Goal: Task Accomplishment & Management: Use online tool/utility

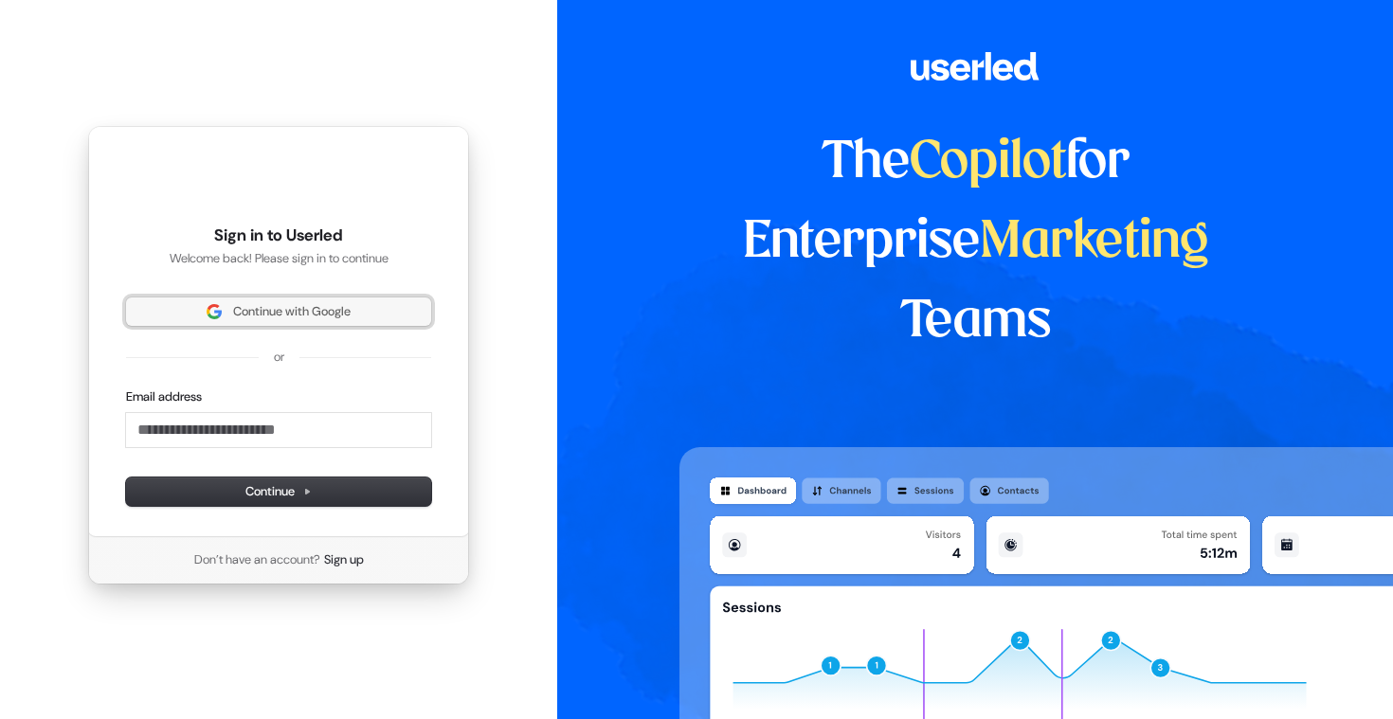
click at [280, 317] on span "Continue with Google" at bounding box center [292, 311] width 118 height 17
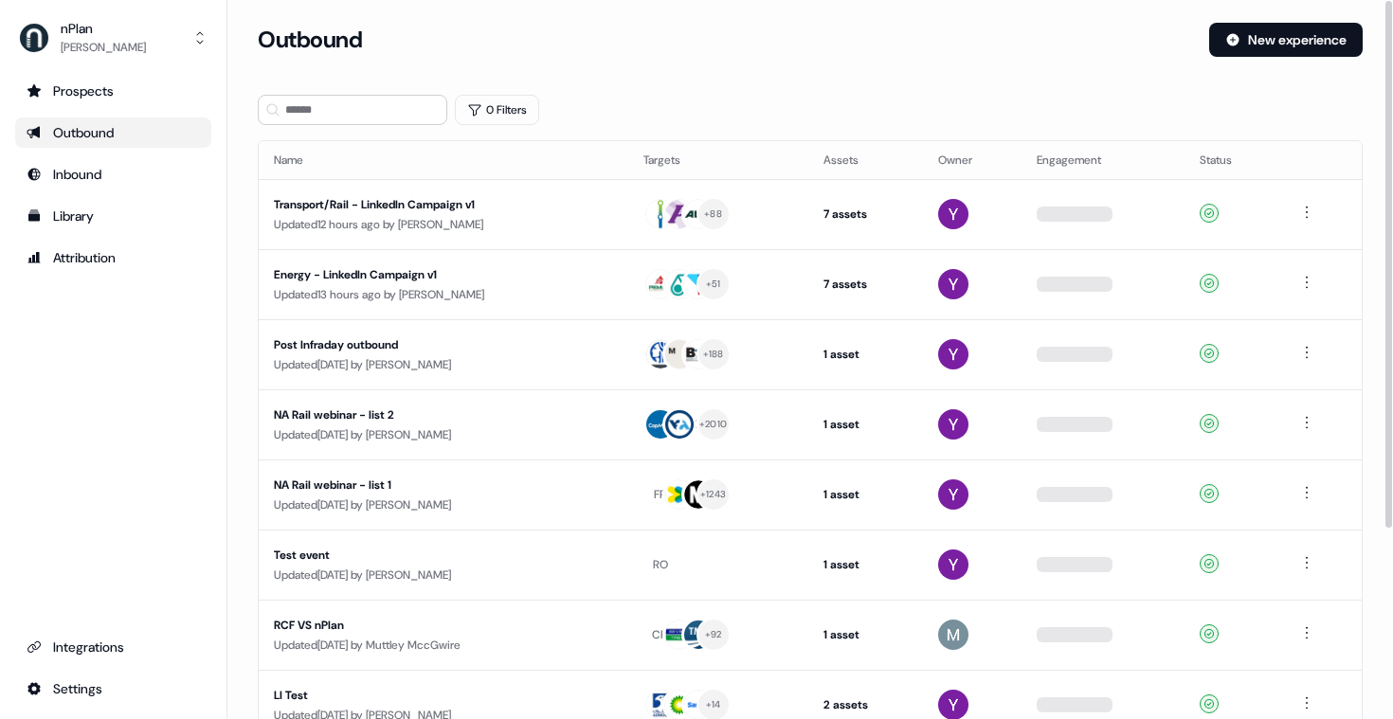
click at [798, 82] on section "Loading... Outbound New experience 0 Filters Name Targets Assets Owner Engageme…" at bounding box center [810, 501] width 1166 height 957
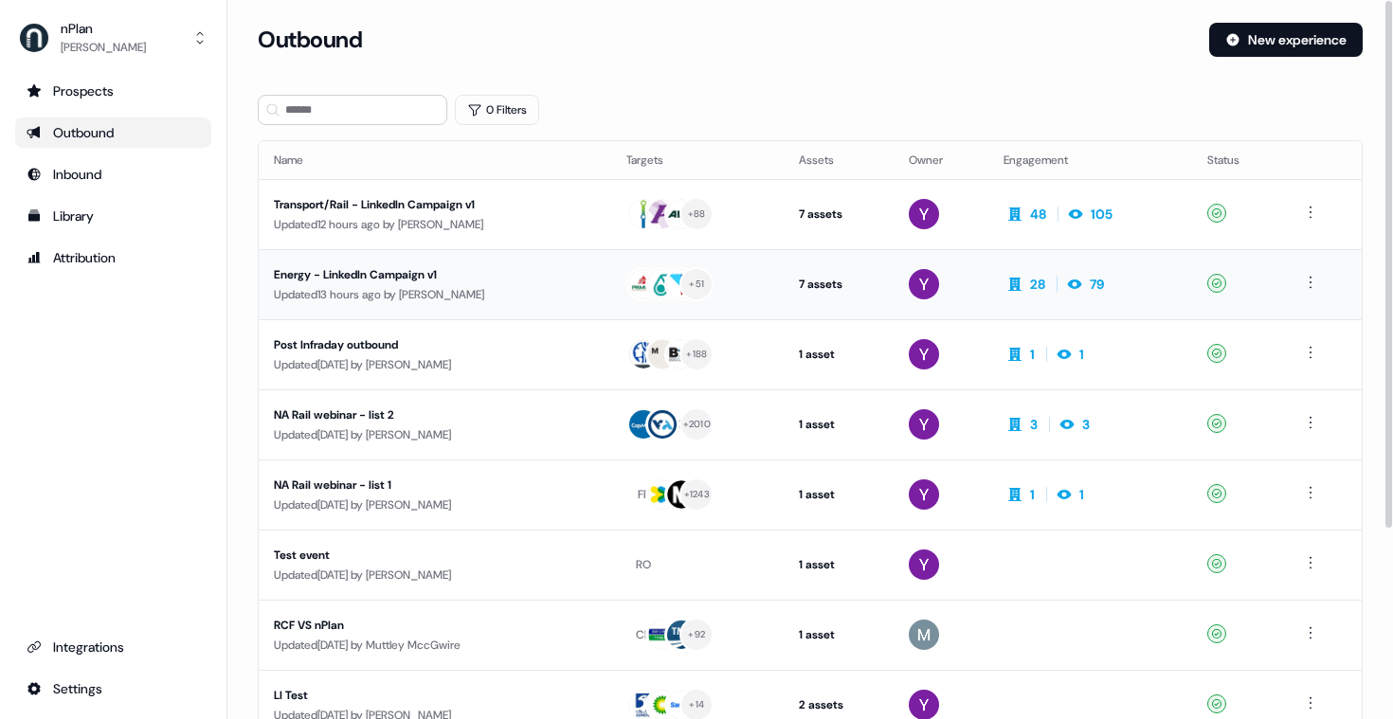
click at [403, 269] on div "Energy - LinkedIn Campaign v1" at bounding box center [435, 274] width 322 height 19
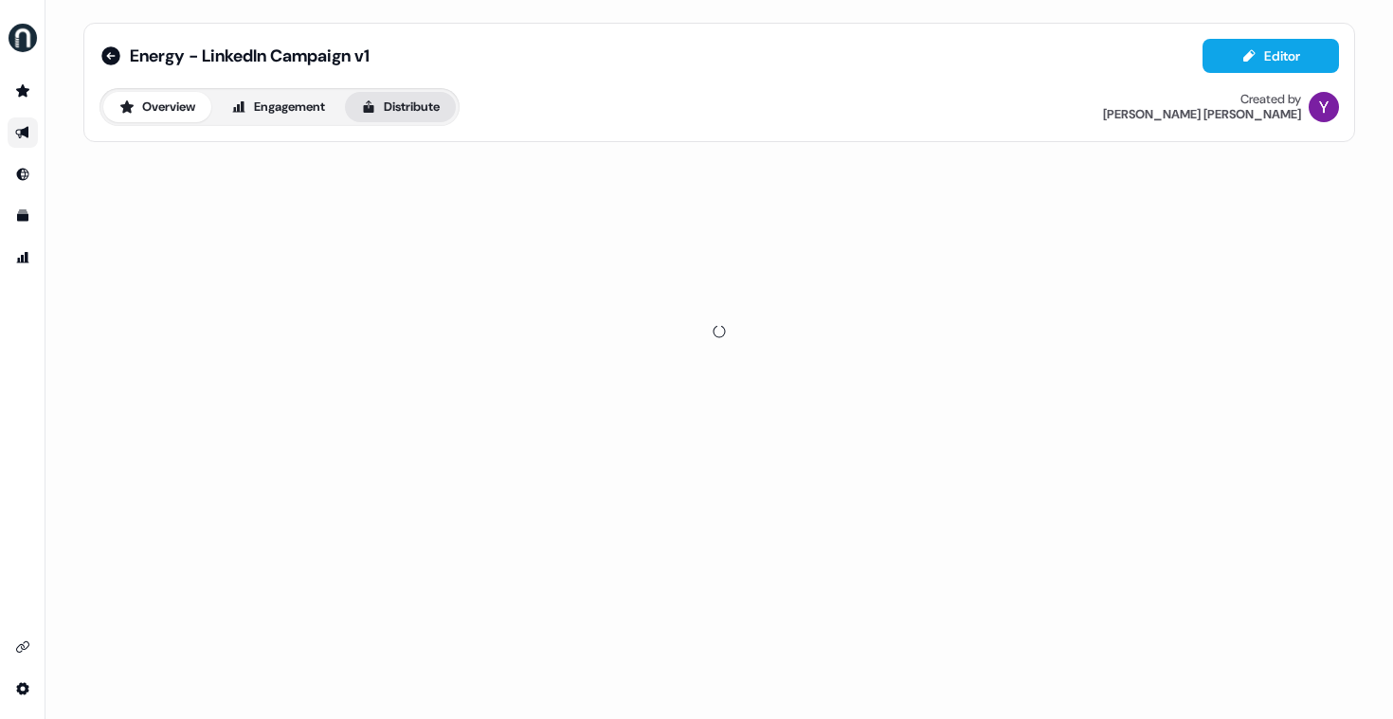
click at [445, 106] on button "Distribute" at bounding box center [400, 107] width 111 height 30
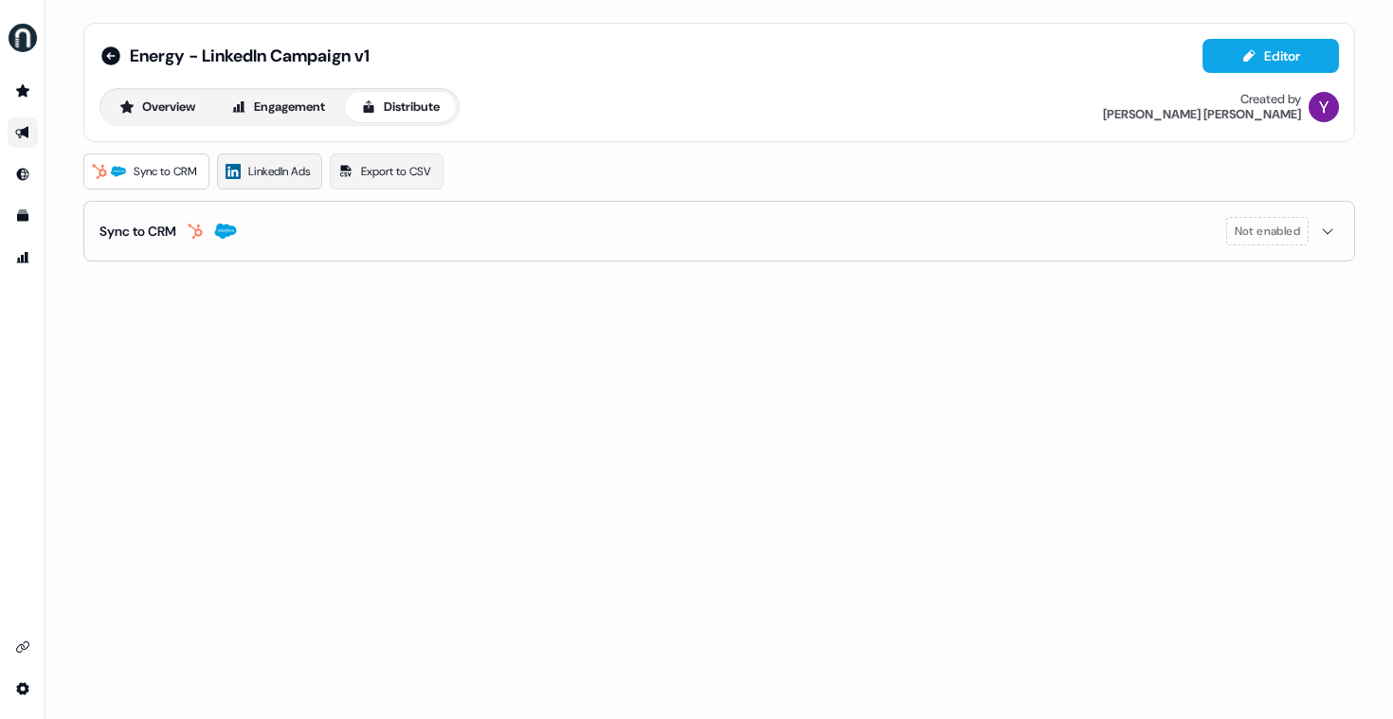
click at [298, 178] on span "LinkedIn Ads" at bounding box center [279, 171] width 62 height 19
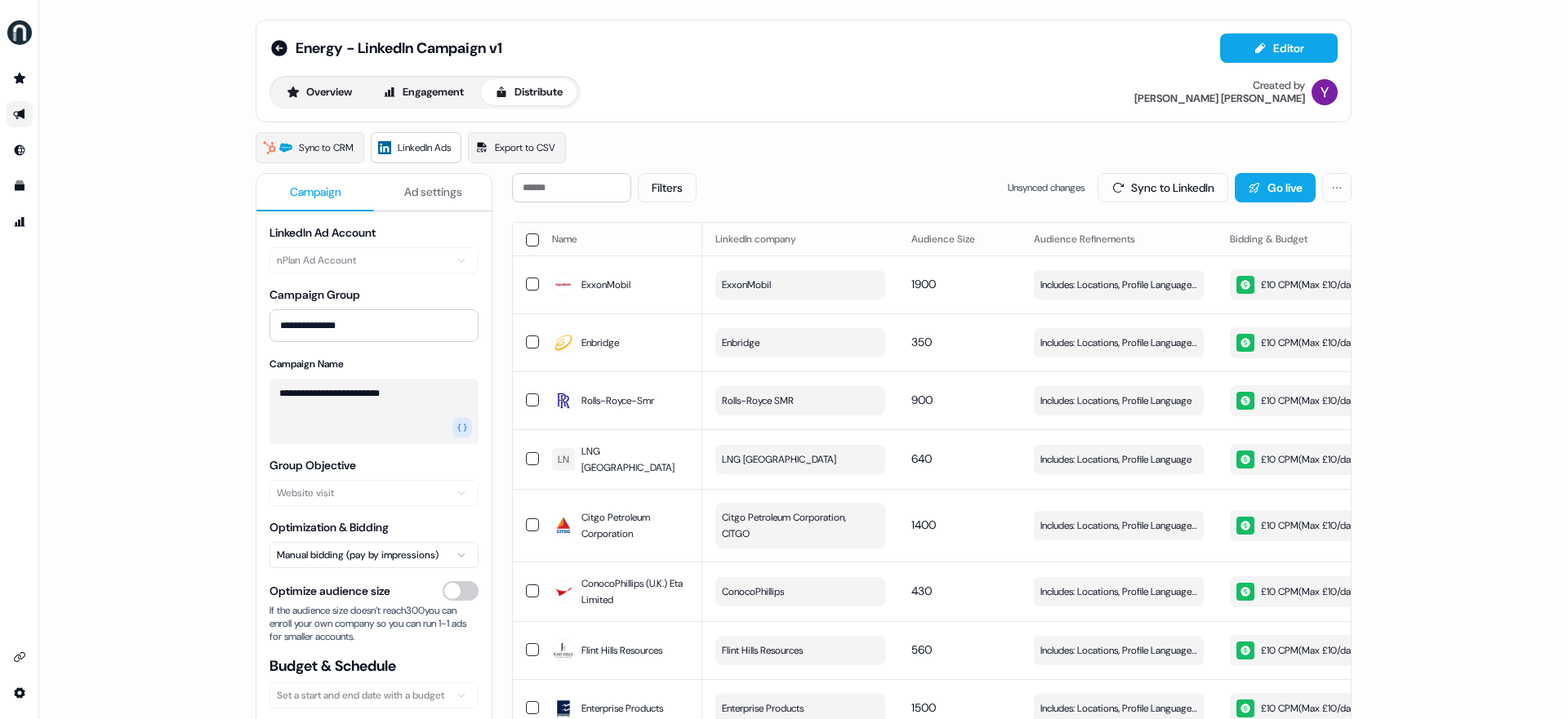
click at [150, 119] on div "**********" at bounding box center [803, 359] width 1528 height 719
click at [531, 283] on button "button" at bounding box center [532, 283] width 13 height 13
click at [526, 283] on button "button" at bounding box center [532, 284] width 13 height 13
click at [532, 285] on button "button" at bounding box center [532, 283] width 13 height 13
click at [532, 283] on button "button" at bounding box center [532, 284] width 13 height 13
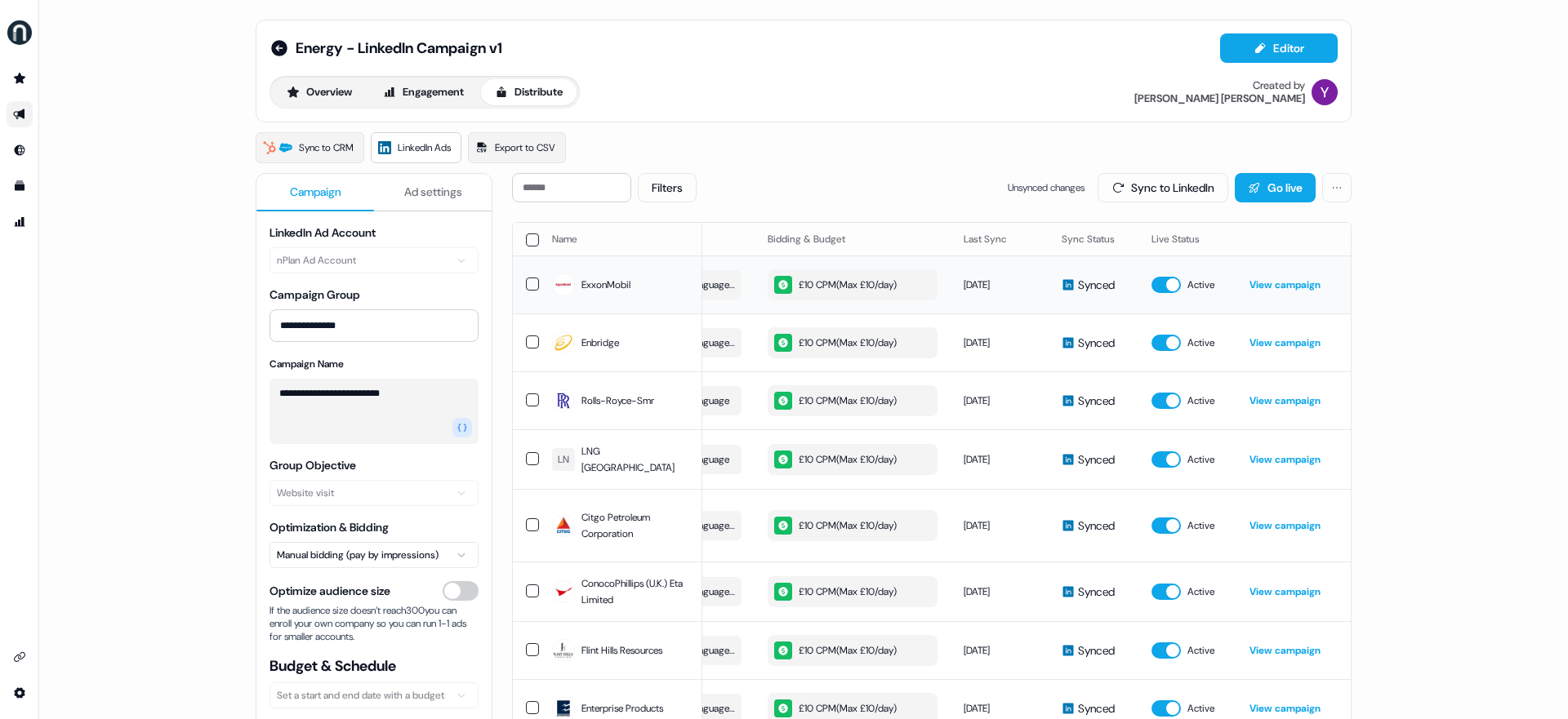
click at [1199, 285] on link "View campaign" at bounding box center [1285, 284] width 71 height 13
click at [522, 281] on td at bounding box center [526, 284] width 26 height 58
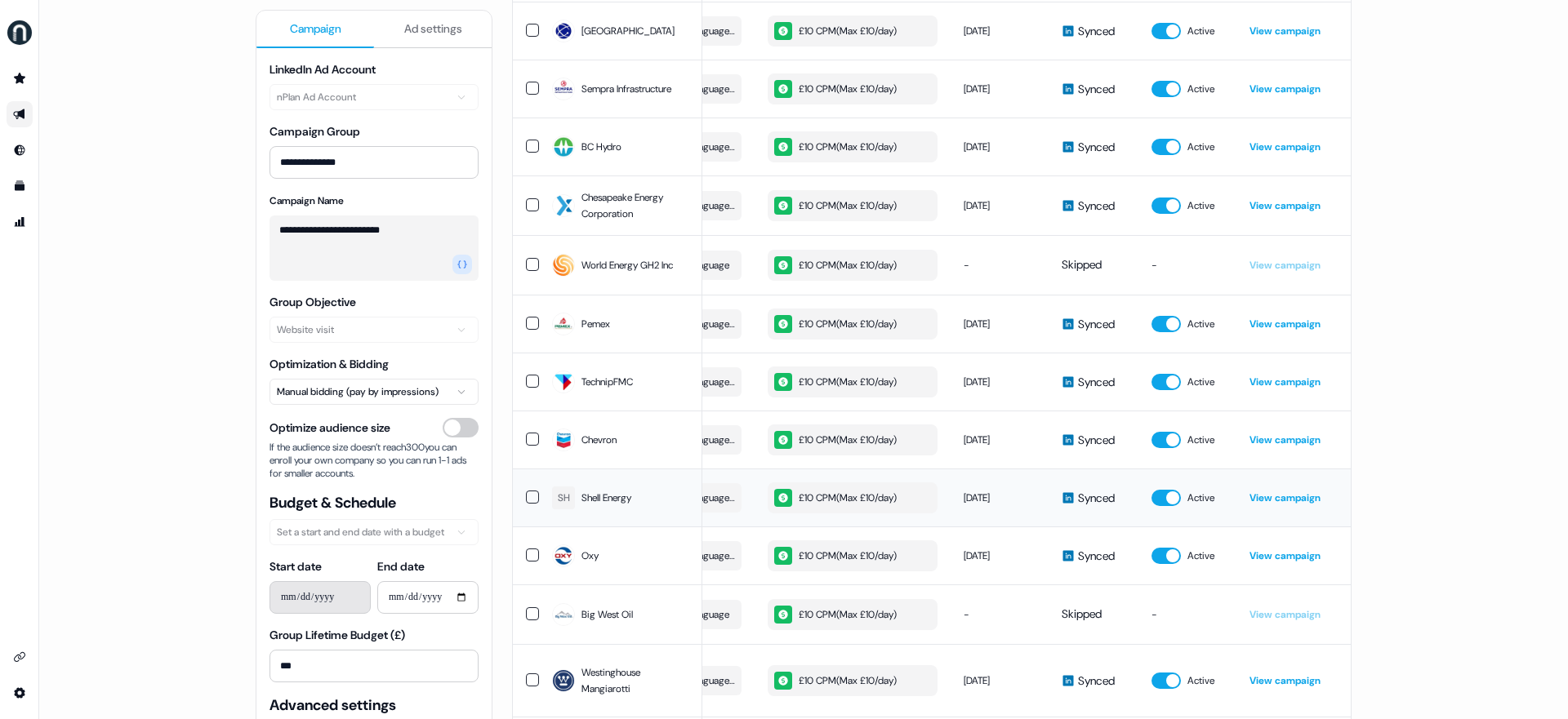
scroll to position [2842, 0]
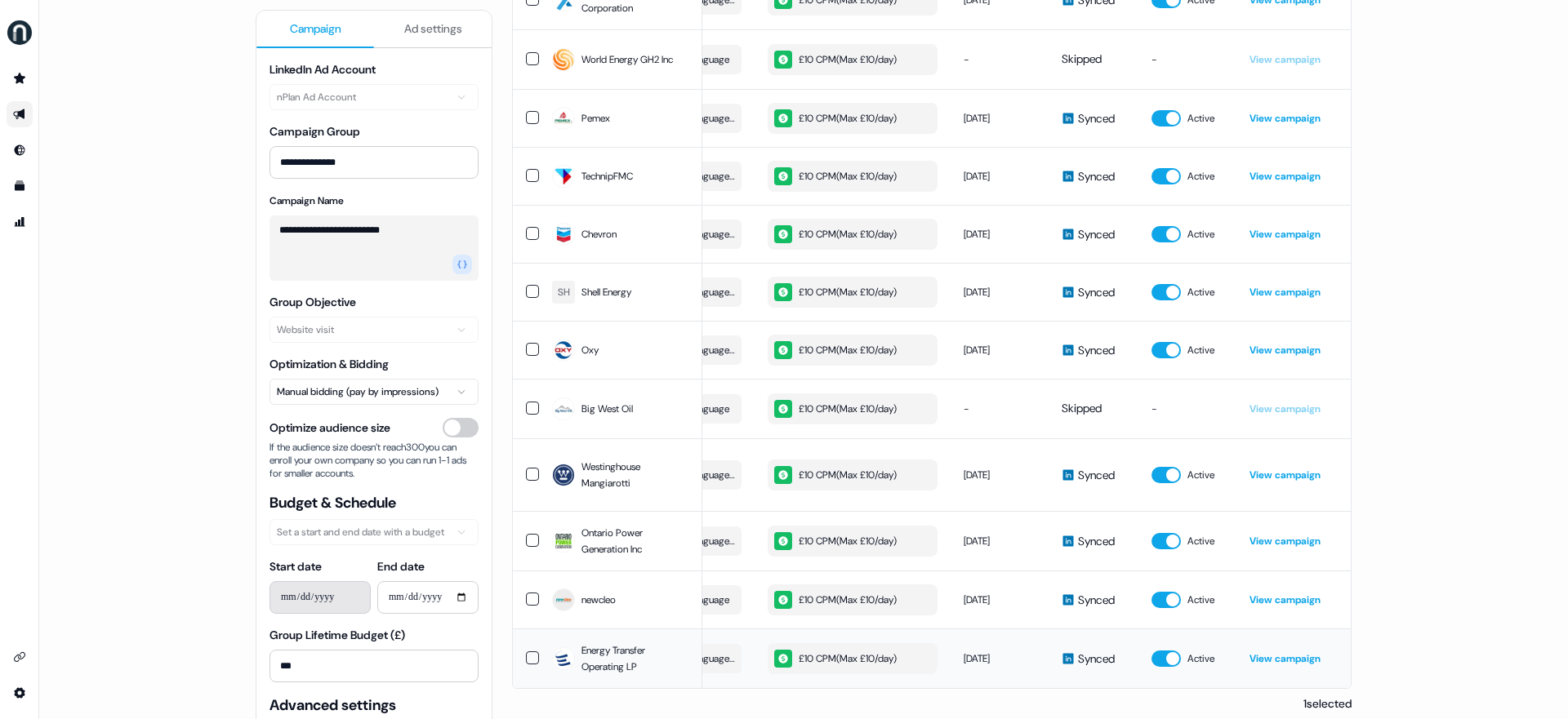
click at [1086, 618] on span "Synced" at bounding box center [1096, 658] width 37 height 16
click at [1084, 618] on span "Synced" at bounding box center [1096, 658] width 37 height 16
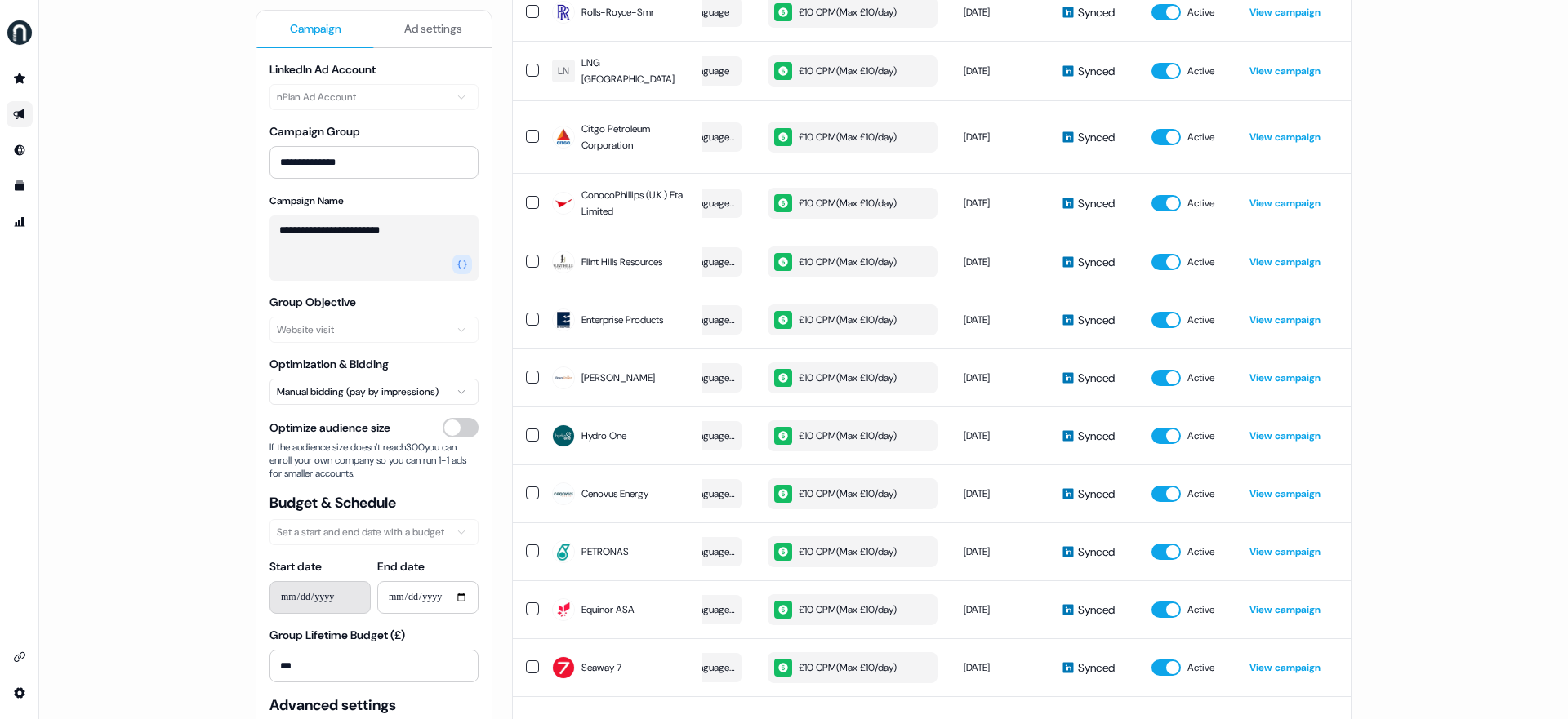
scroll to position [0, 0]
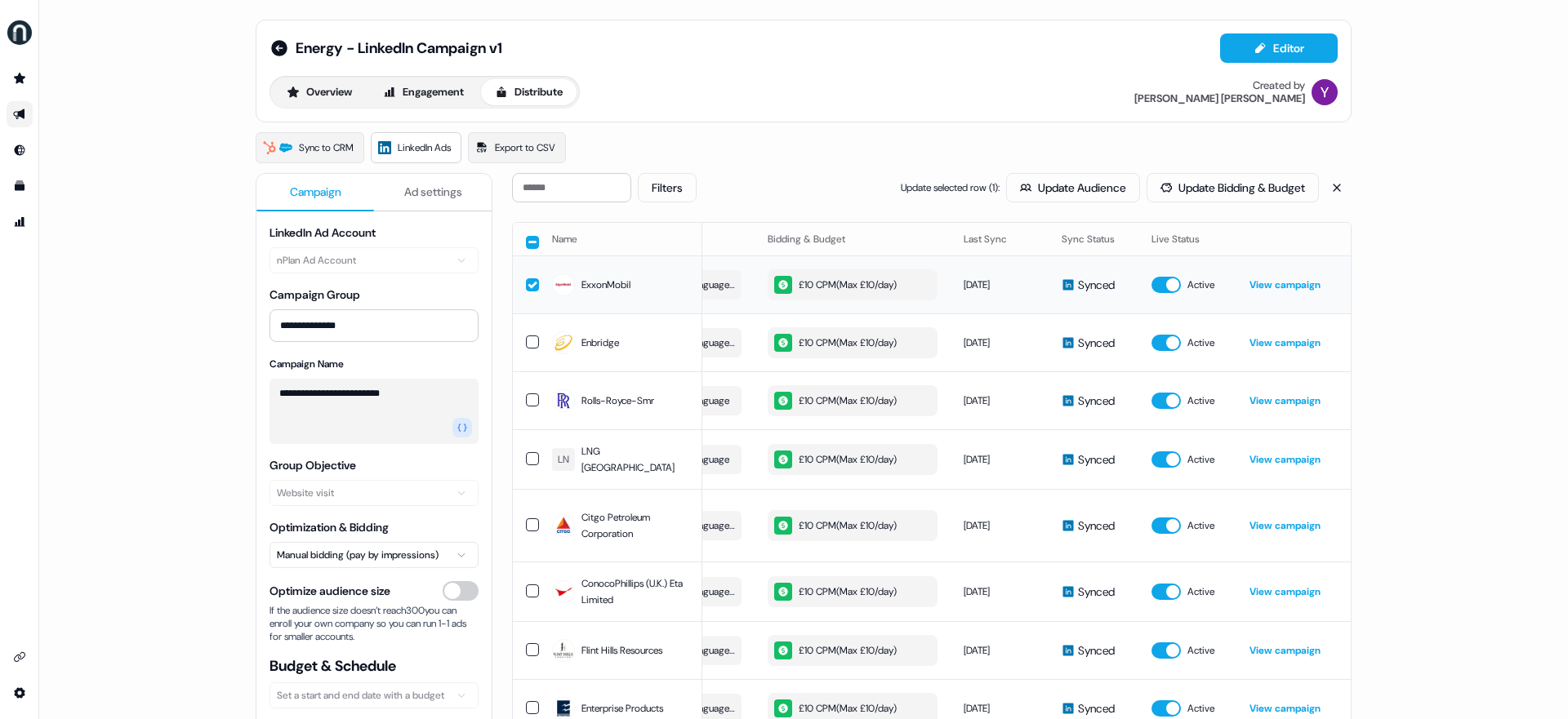
click at [528, 285] on button "button" at bounding box center [532, 284] width 13 height 13
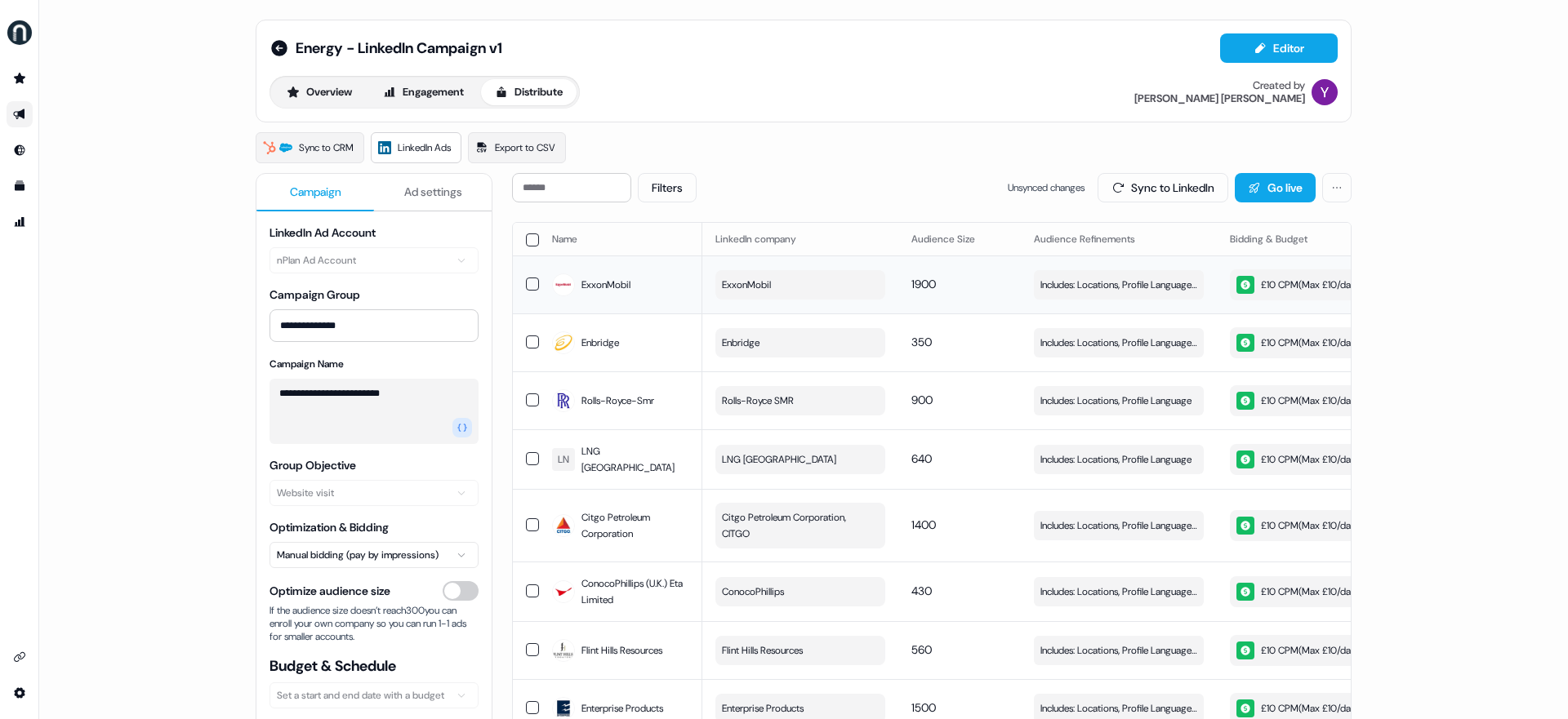
click at [1199, 185] on html "**********" at bounding box center [784, 359] width 1568 height 719
click at [1199, 159] on html "**********" at bounding box center [784, 359] width 1568 height 719
click at [601, 282] on span "ExxonMobil" at bounding box center [606, 284] width 49 height 16
click at [1046, 185] on button "Update Audience" at bounding box center [1073, 188] width 134 height 29
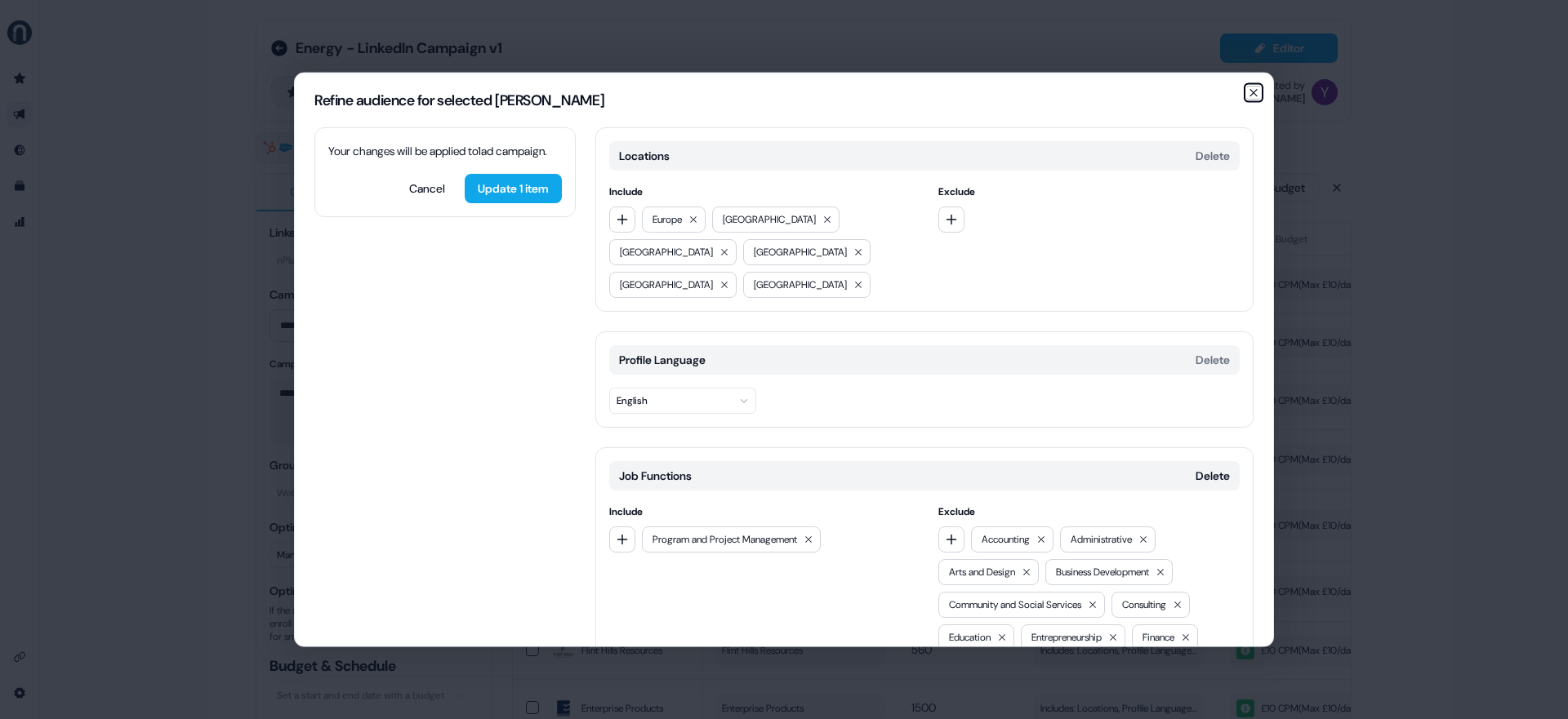
click at [1199, 91] on icon "button" at bounding box center [1253, 92] width 13 height 13
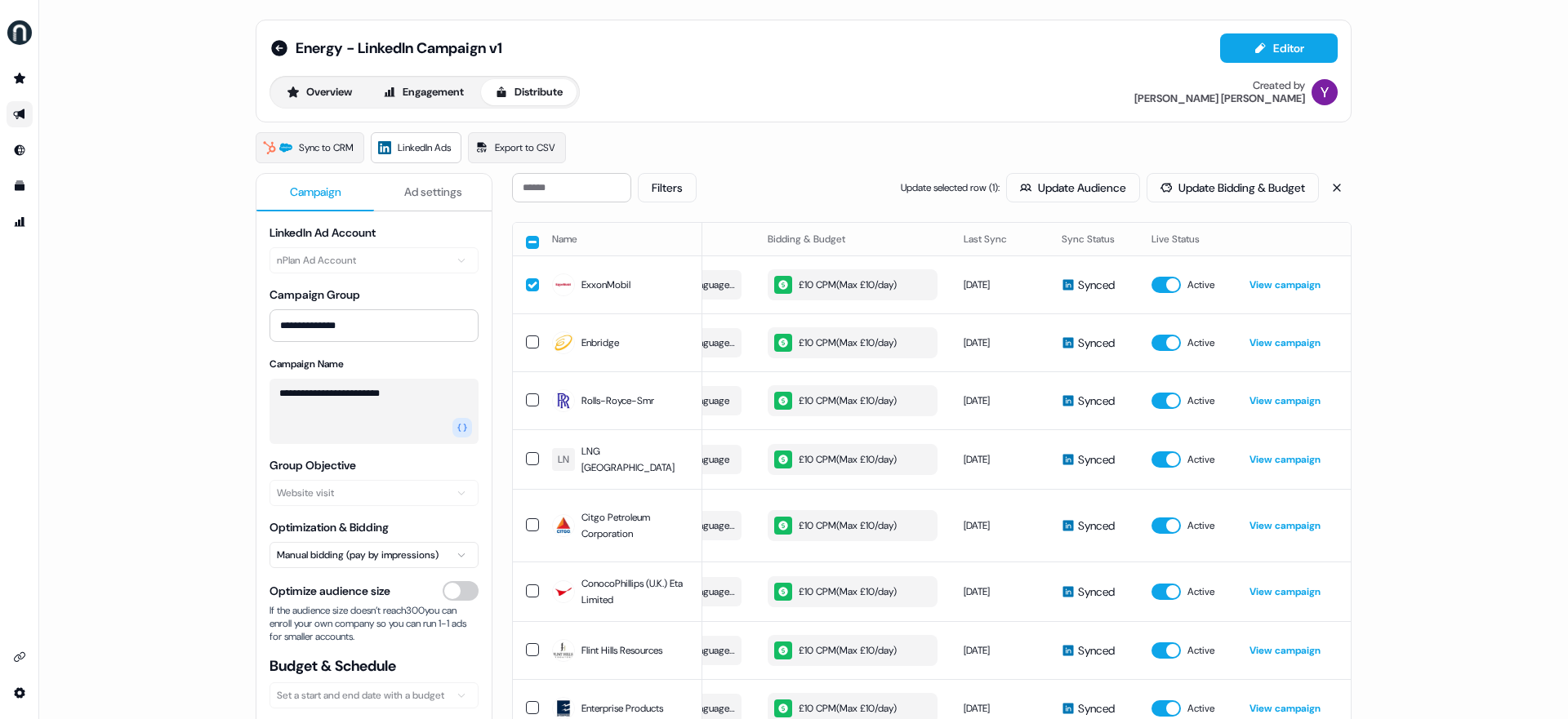
click at [526, 282] on button "button" at bounding box center [532, 284] width 13 height 13
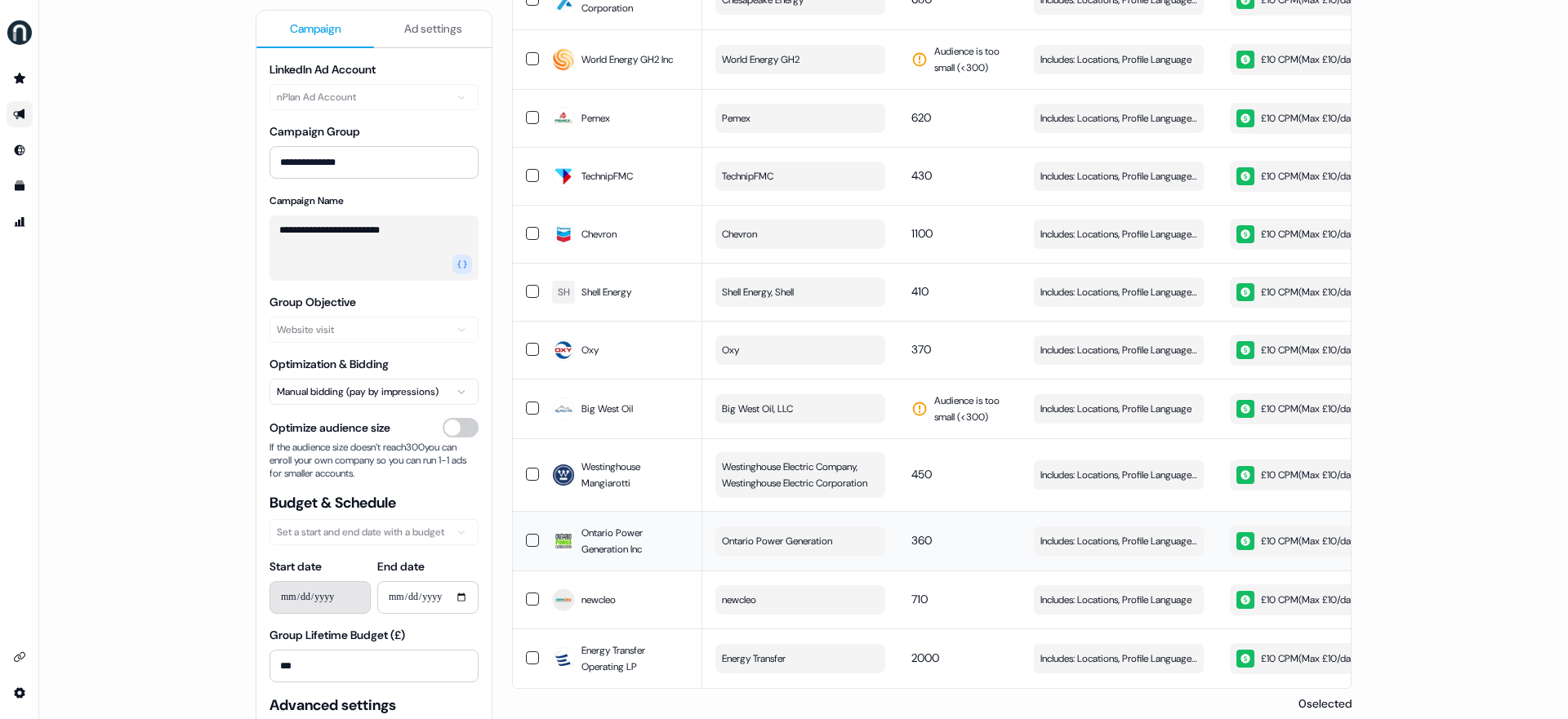
click at [761, 511] on td "Ontario Power Generation" at bounding box center [800, 540] width 196 height 59
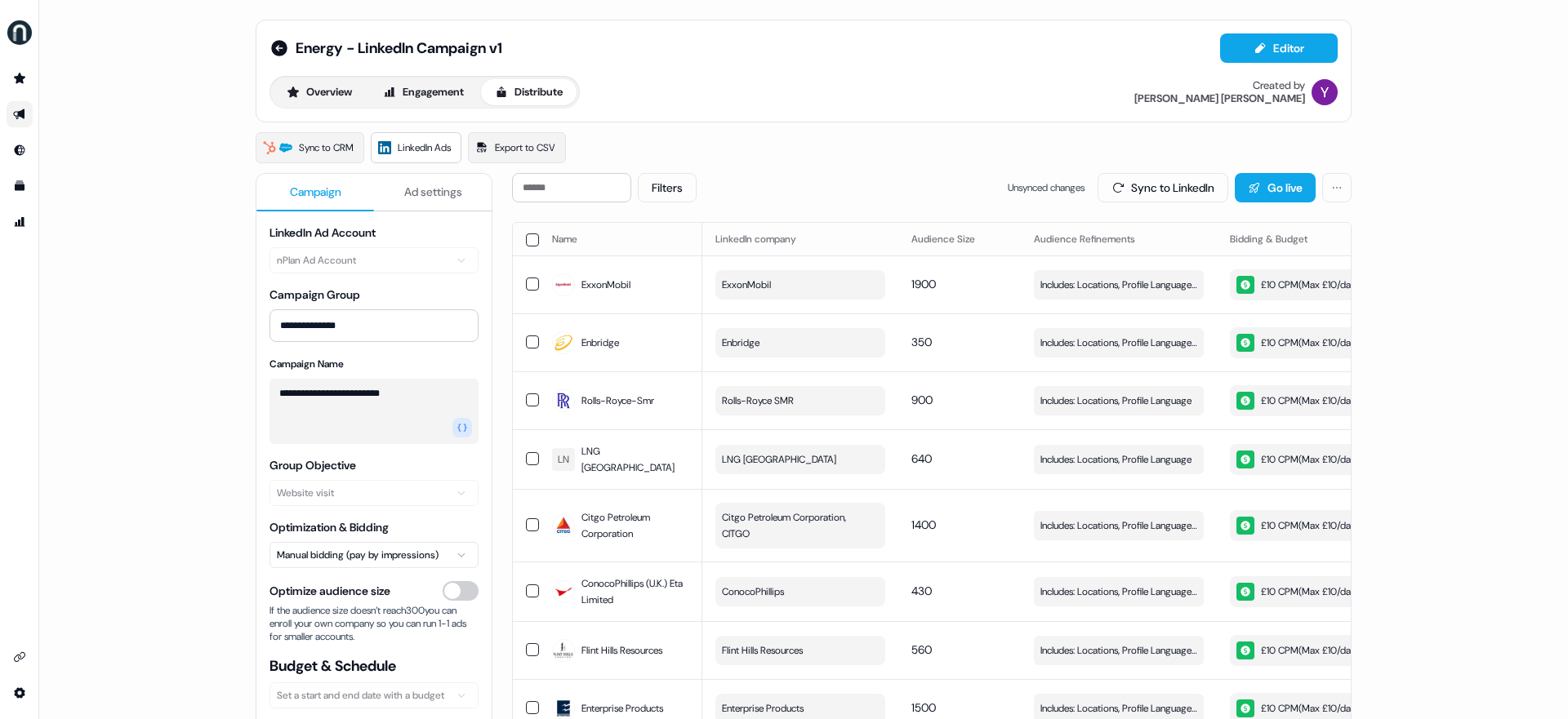
click at [529, 283] on button "button" at bounding box center [532, 283] width 13 height 13
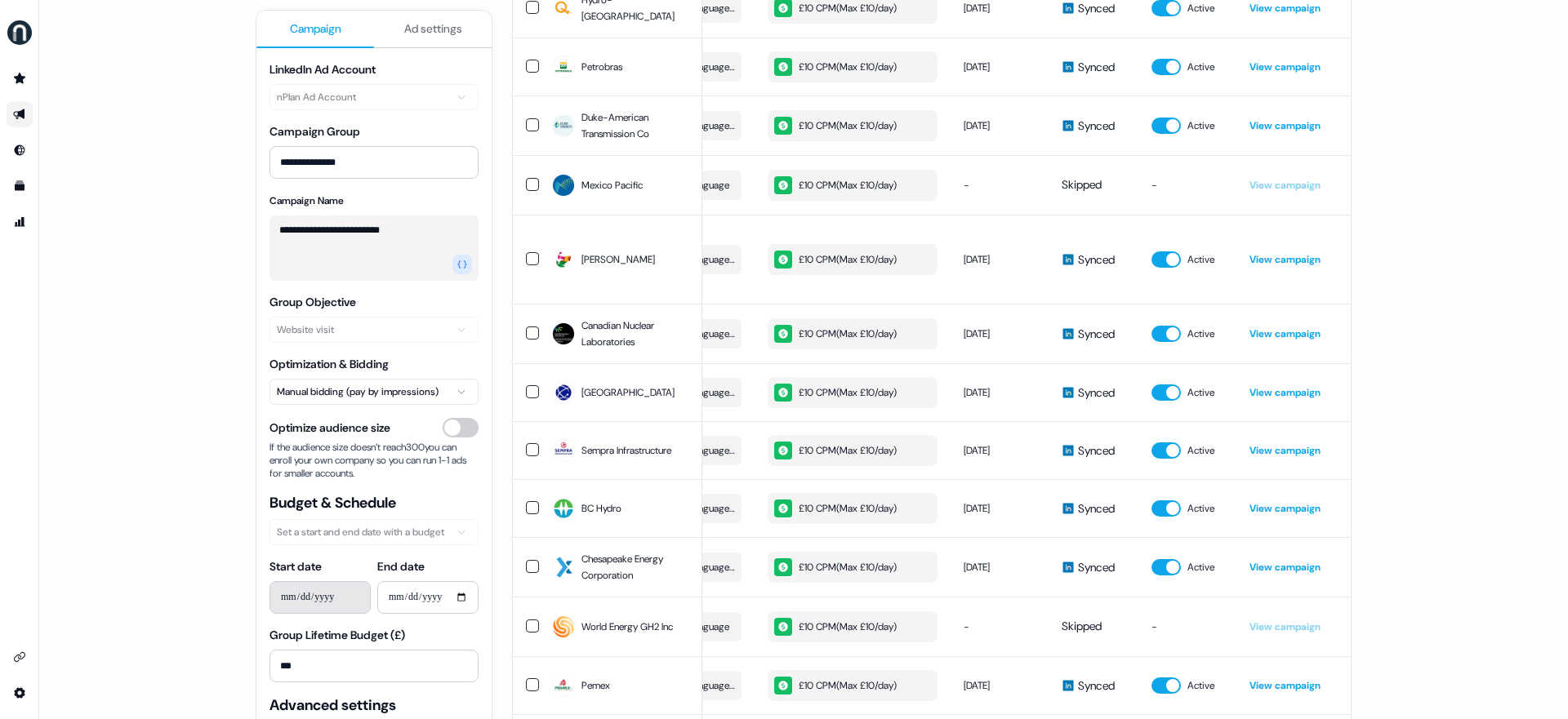
scroll to position [2842, 0]
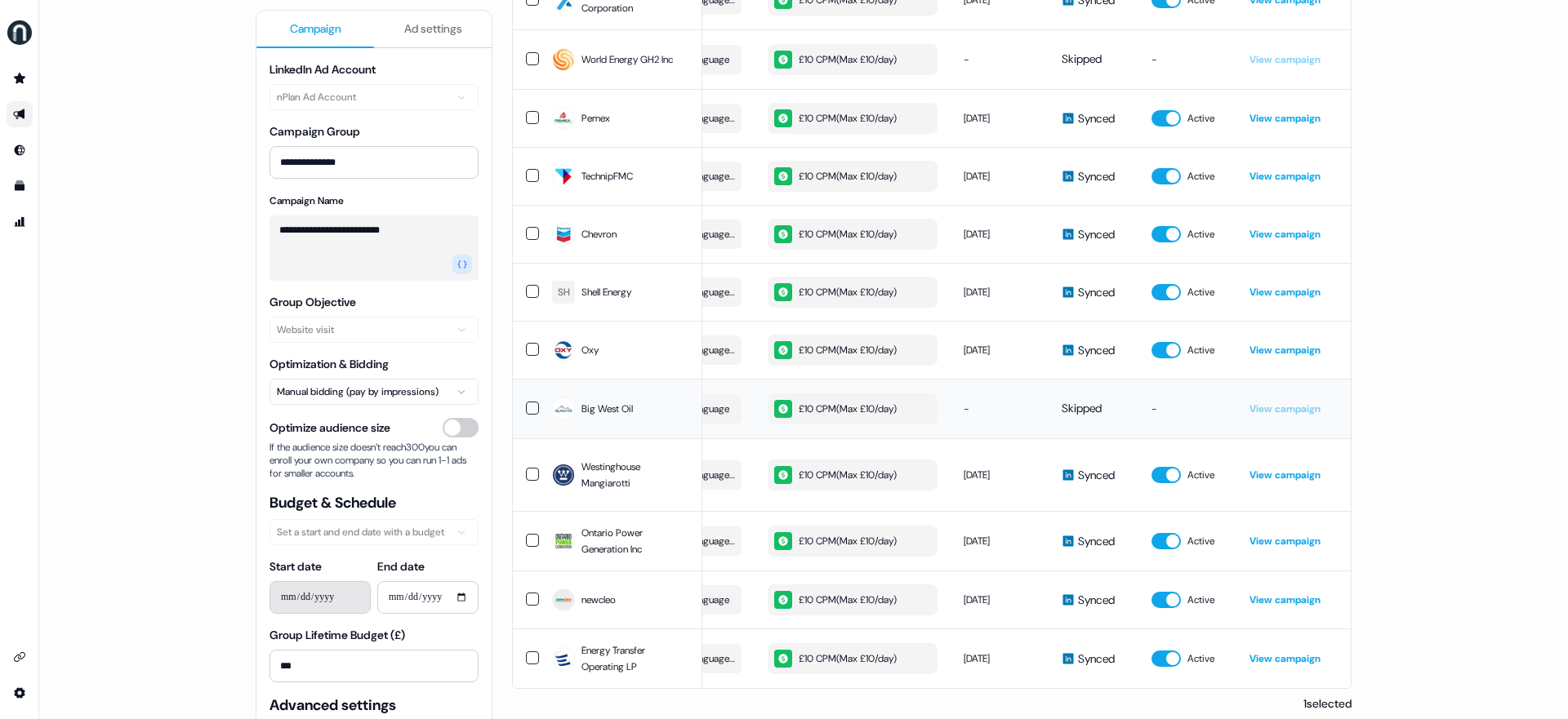
click at [1153, 379] on td "-" at bounding box center [1187, 408] width 98 height 59
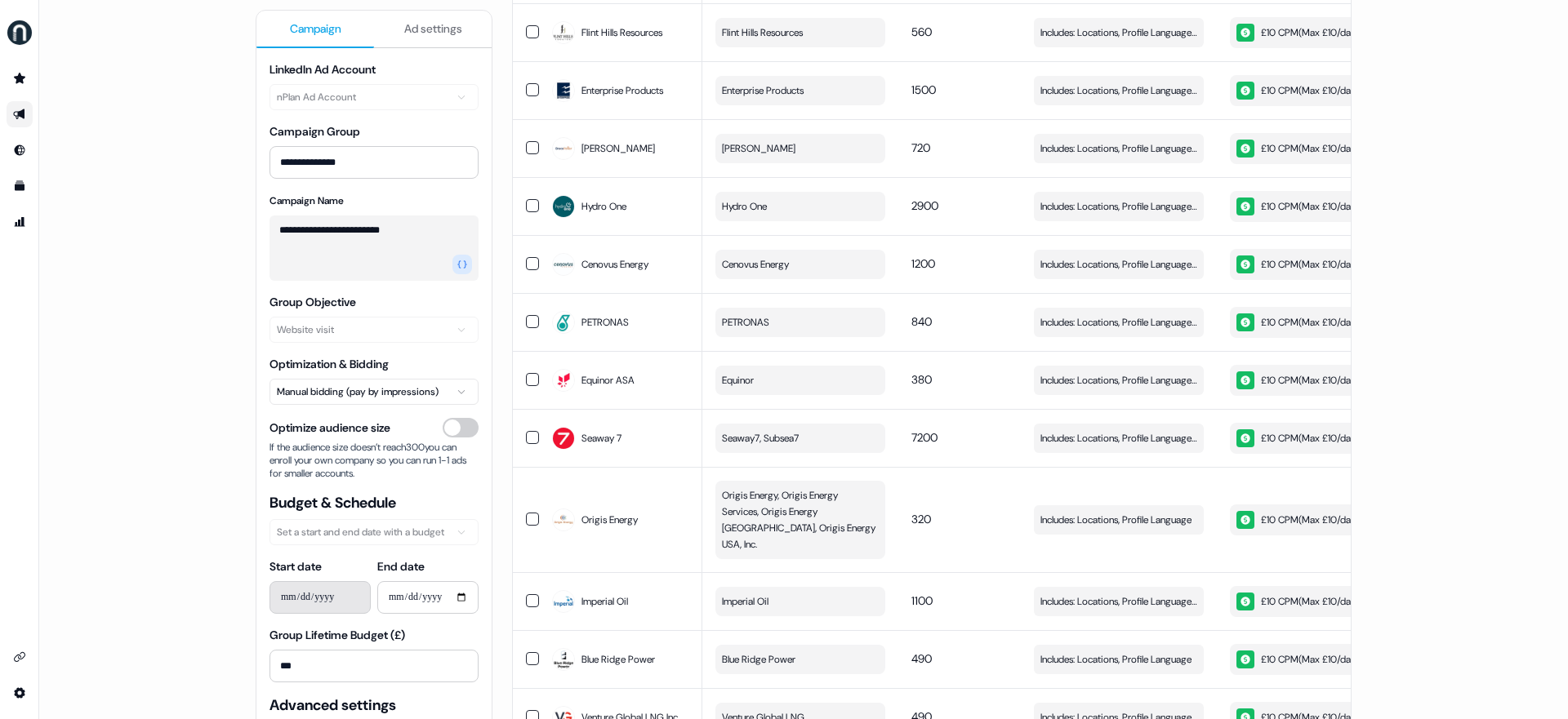
scroll to position [0, 0]
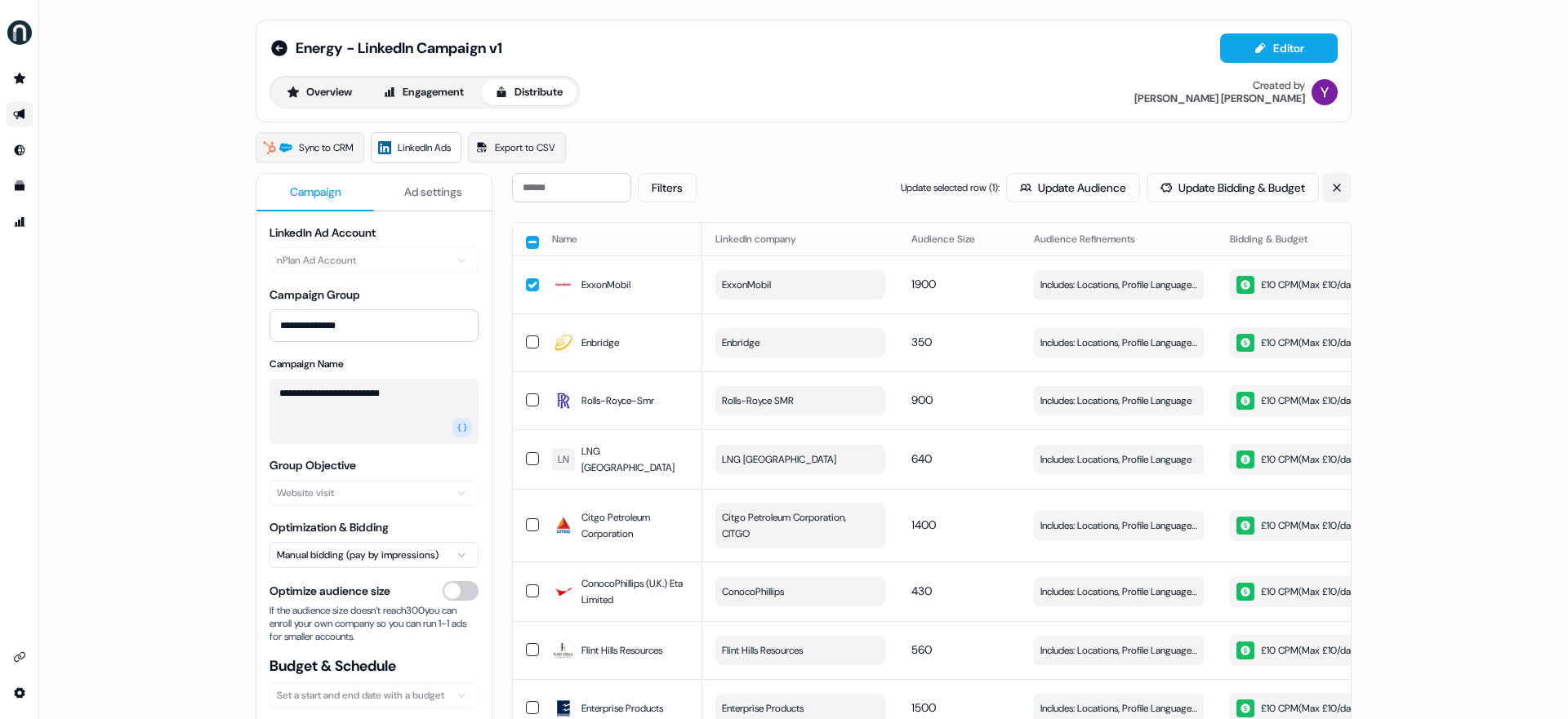
click at [1199, 183] on button at bounding box center [1336, 188] width 29 height 29
click at [1179, 284] on span "Edit" at bounding box center [1185, 284] width 18 height 16
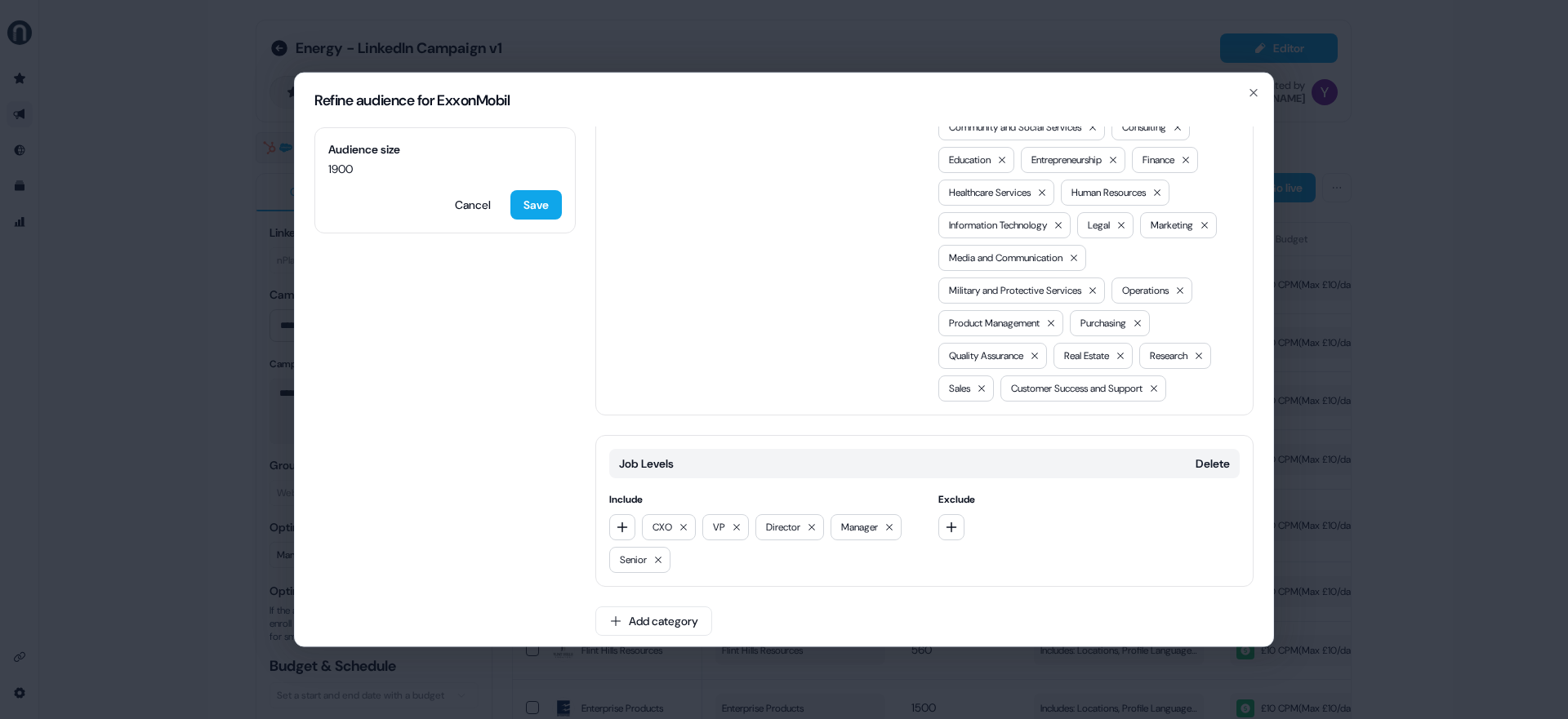
scroll to position [486, 0]
click at [1199, 91] on icon "button" at bounding box center [1253, 92] width 13 height 13
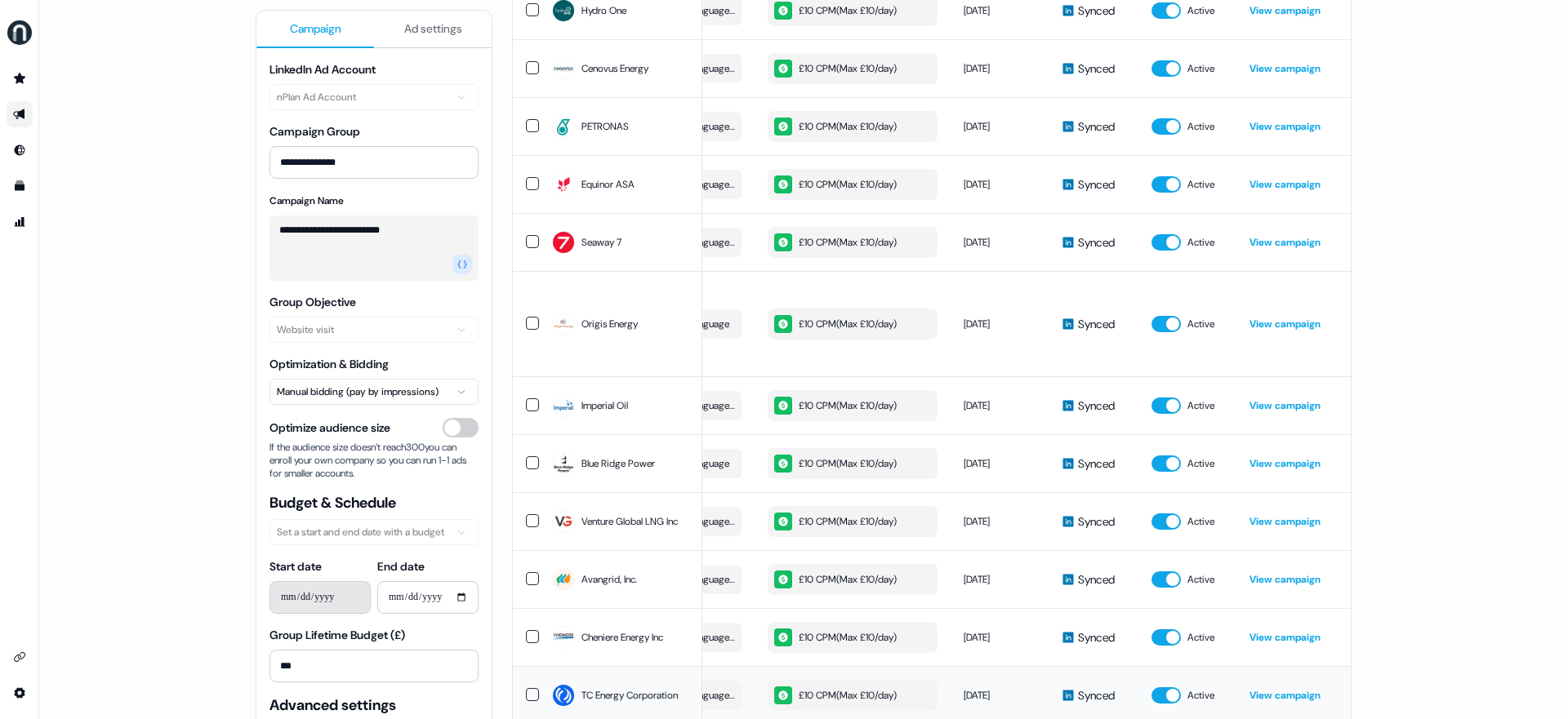
scroll to position [0, 0]
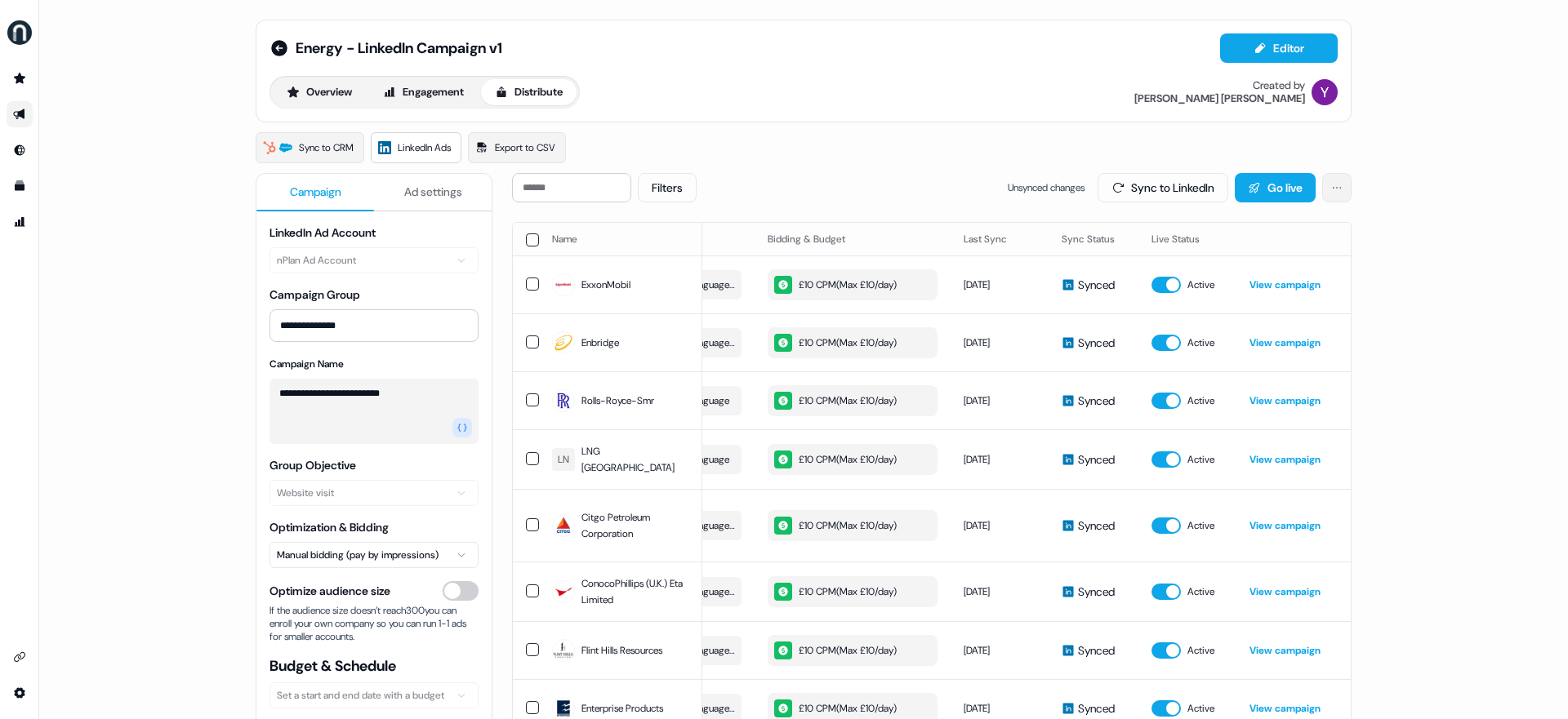
click at [1199, 182] on html "**********" at bounding box center [784, 359] width 1568 height 719
click at [1199, 357] on html "**********" at bounding box center [784, 359] width 1568 height 719
click at [460, 187] on span "Ad settings" at bounding box center [432, 191] width 58 height 16
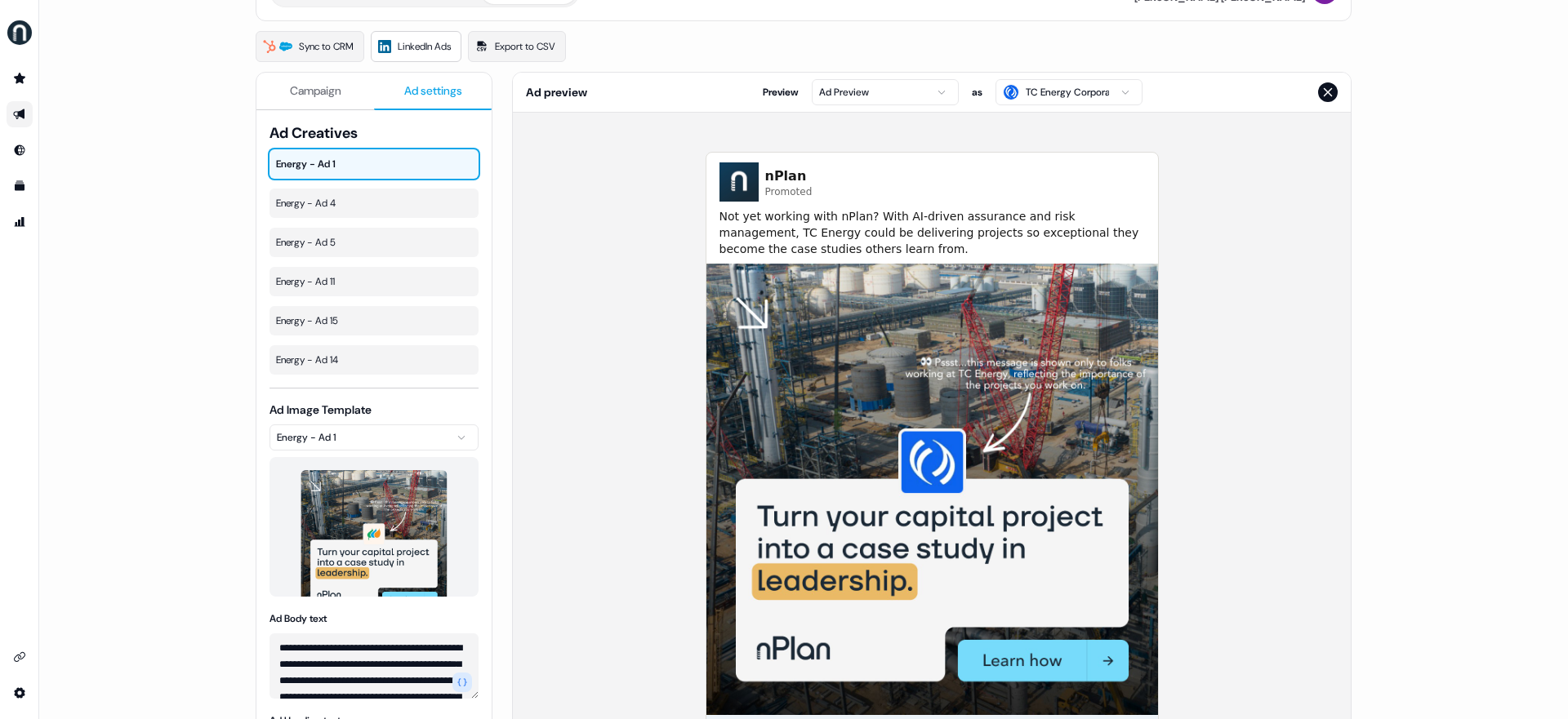
scroll to position [202, 0]
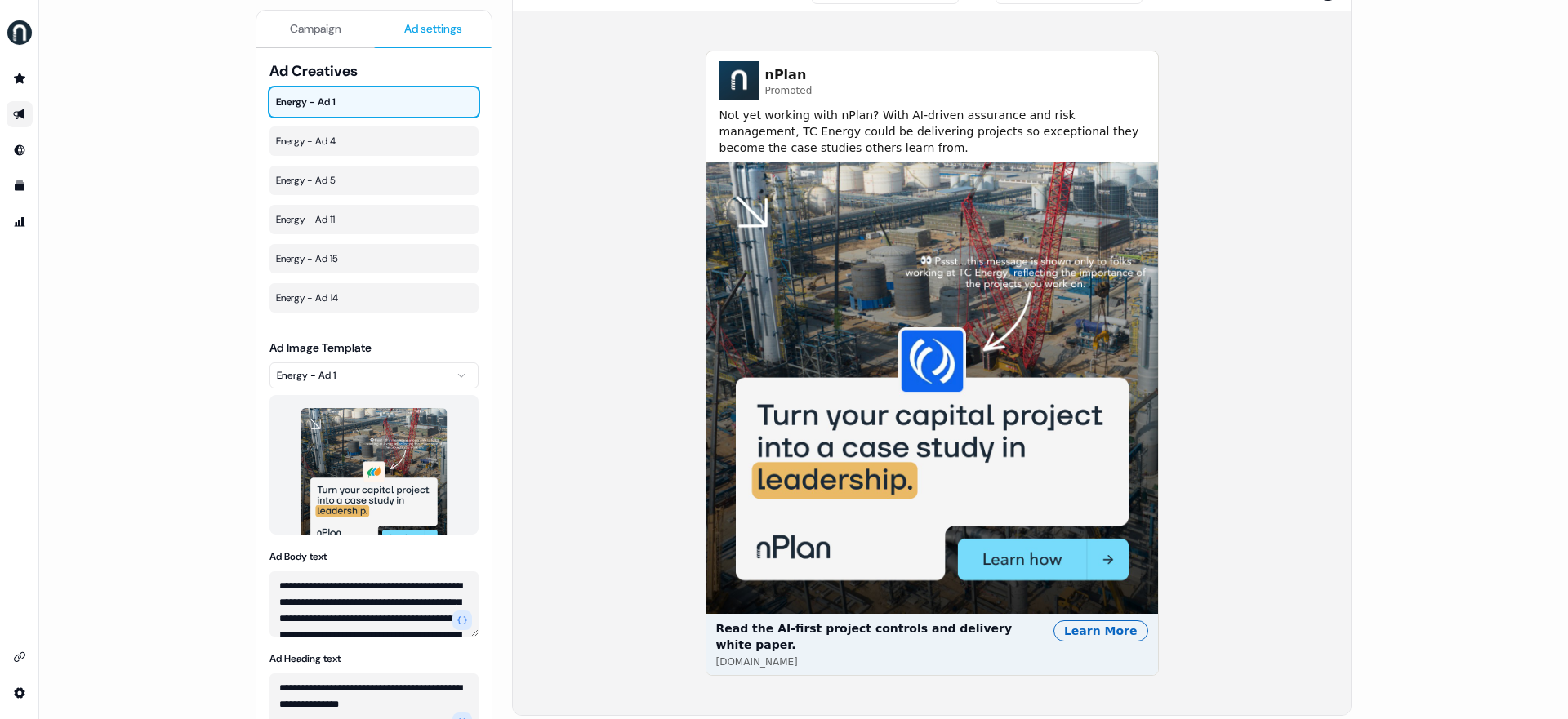
drag, startPoint x: 616, startPoint y: 288, endPoint x: 632, endPoint y: 322, distance: 37.6
click at [630, 318] on div "nPlan Promoted Not yet working with nPlan? With AI-driven assurance and risk ma…" at bounding box center [931, 363] width 837 height 704
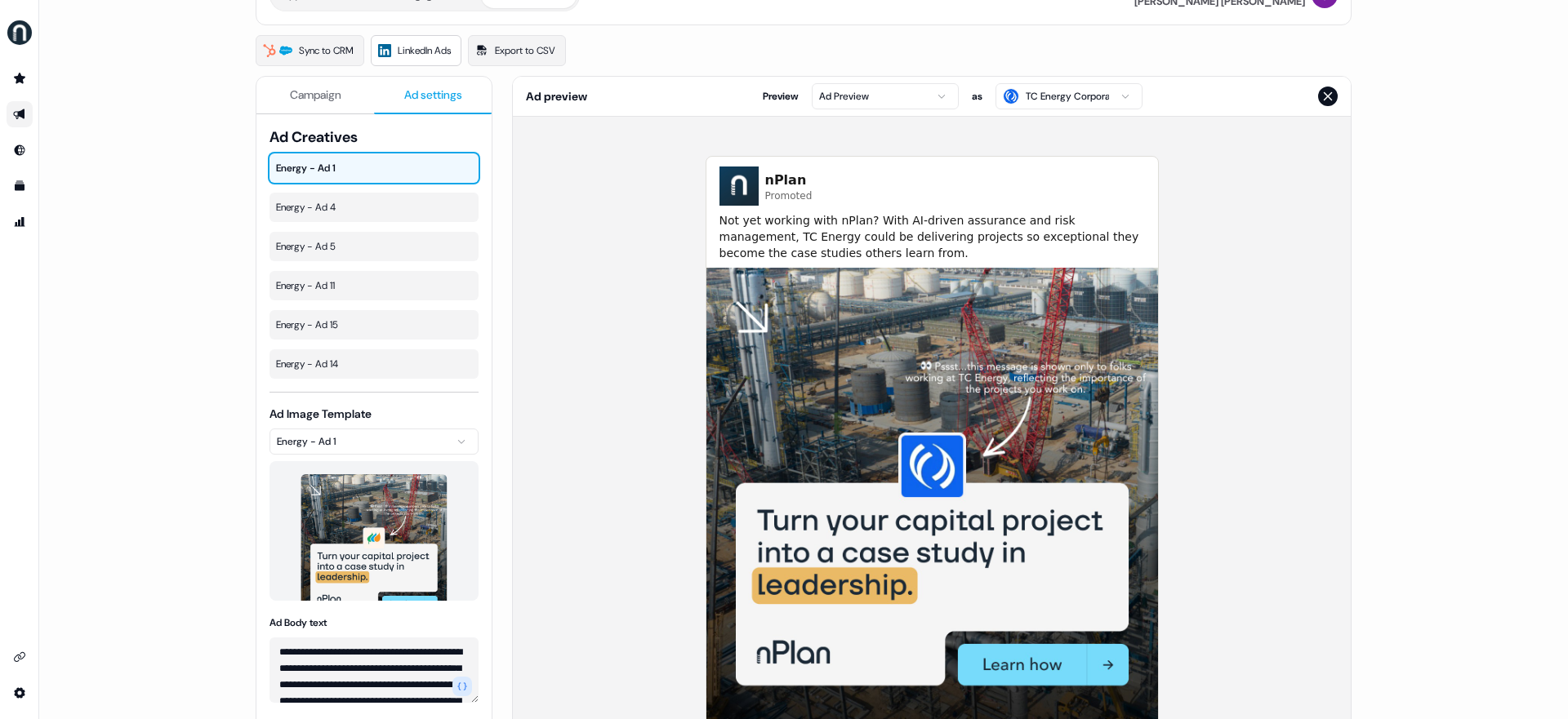
scroll to position [0, 0]
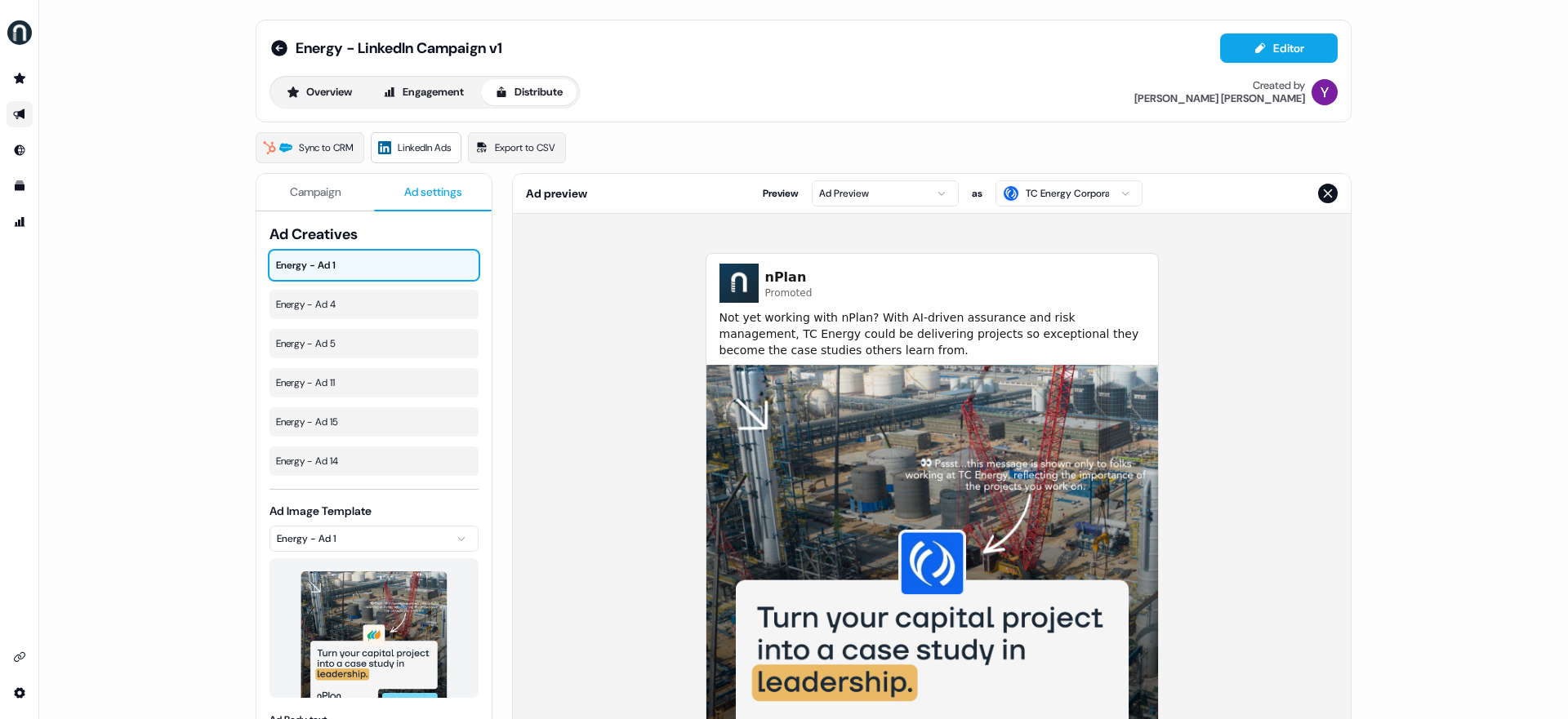
click at [322, 193] on span "Campaign" at bounding box center [315, 191] width 52 height 16
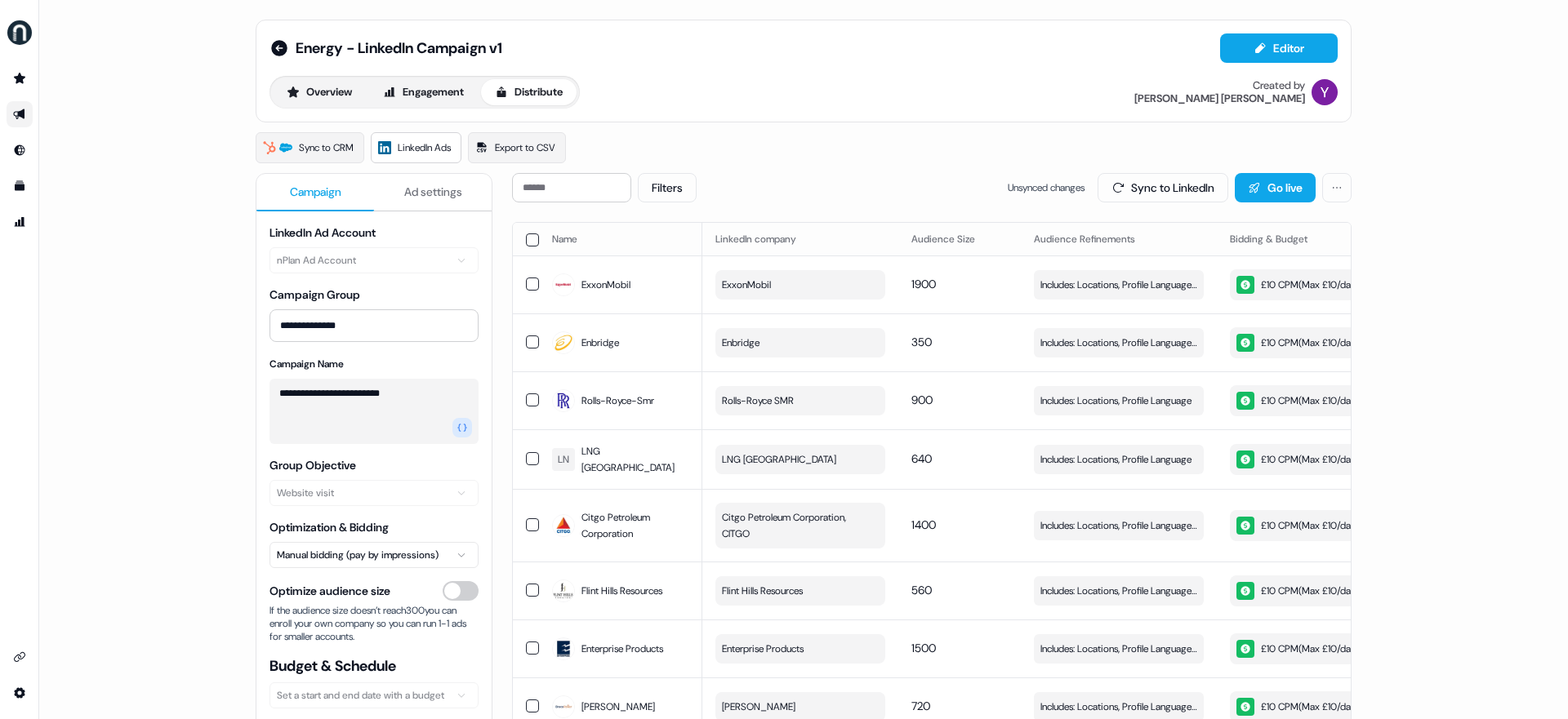
click at [385, 554] on html "**********" at bounding box center [784, 359] width 1568 height 719
click at [221, 512] on html "**********" at bounding box center [784, 359] width 1568 height 719
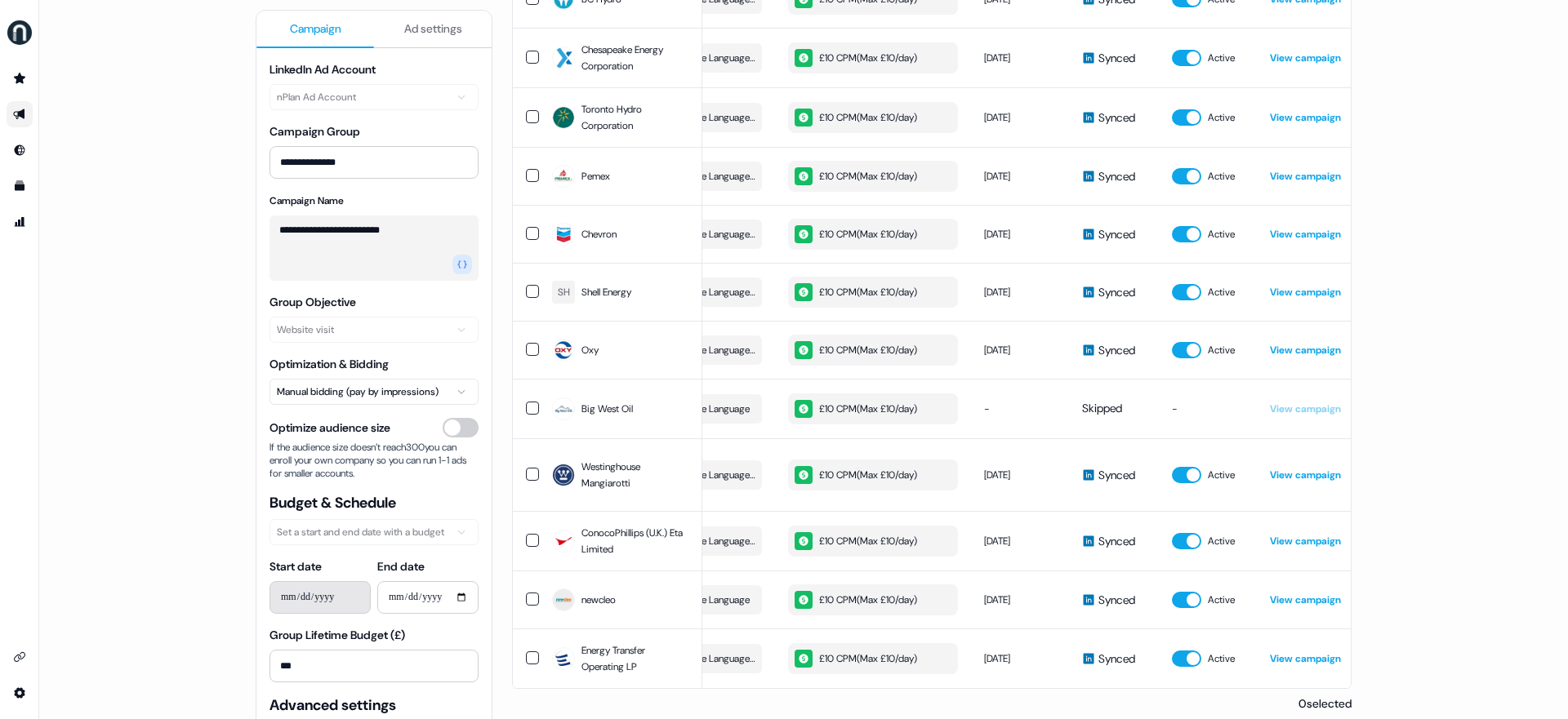
scroll to position [0, 462]
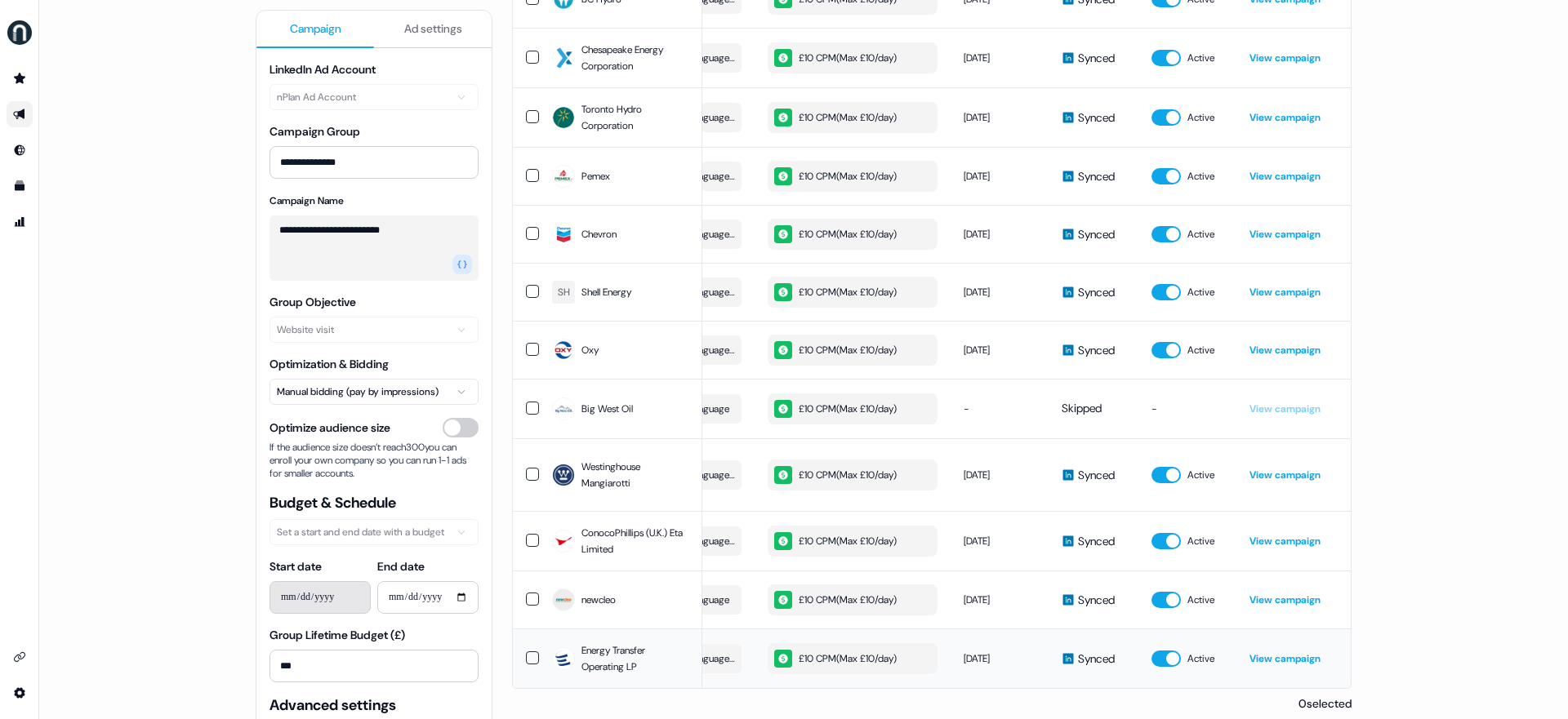
click at [1092, 618] on span "Synced" at bounding box center [1096, 658] width 37 height 16
click at [1090, 618] on span "Synced" at bounding box center [1096, 658] width 37 height 16
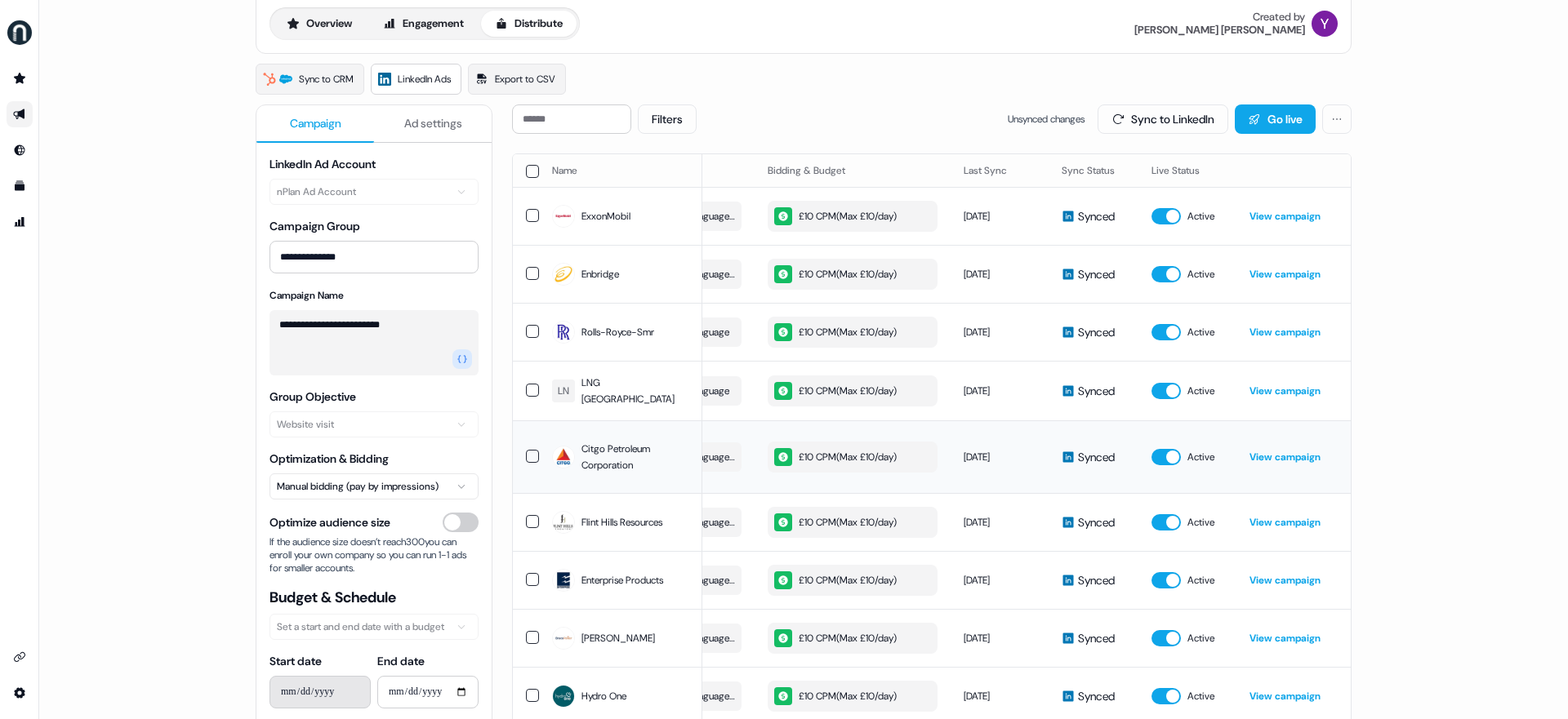
scroll to position [0, 0]
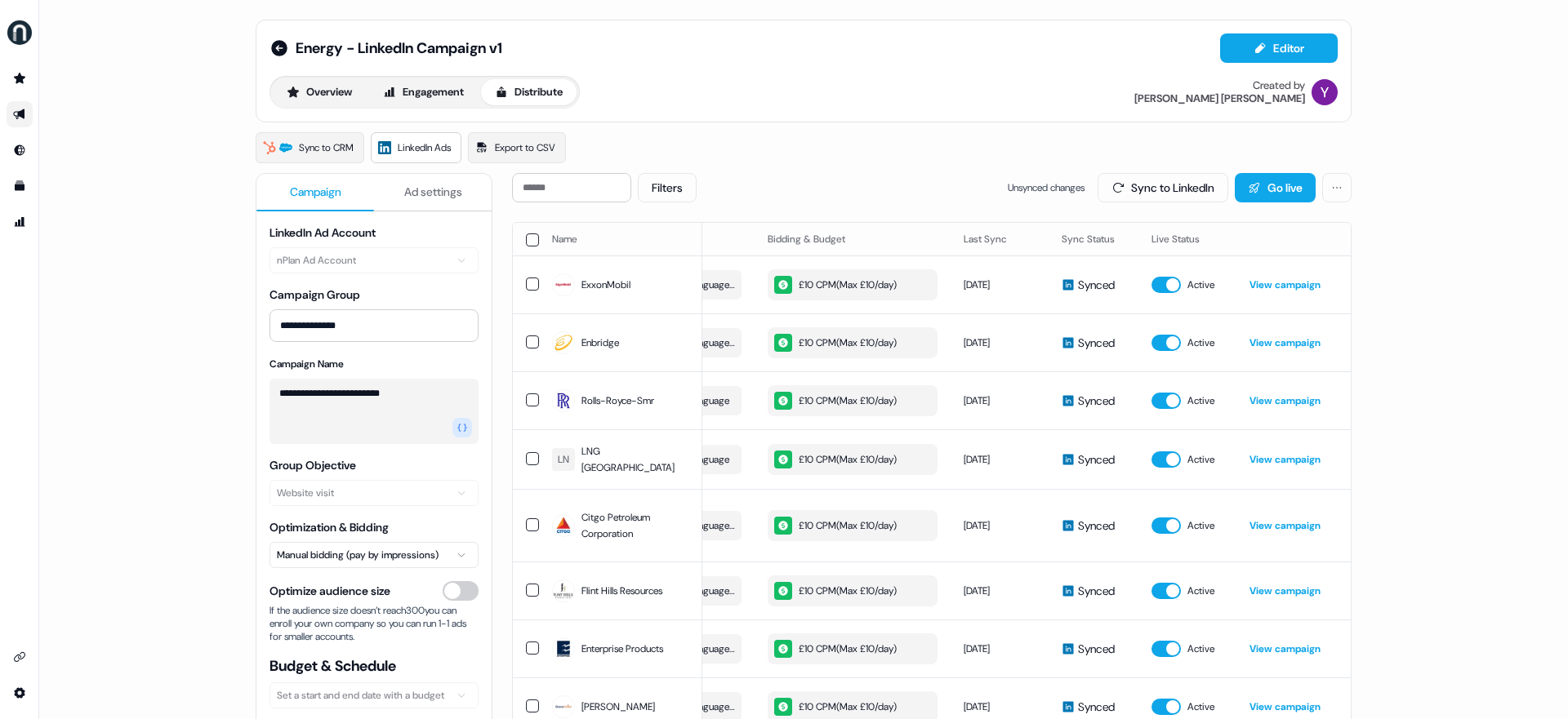
click at [1199, 183] on html "**********" at bounding box center [784, 359] width 1568 height 719
click at [1199, 189] on html "**********" at bounding box center [784, 359] width 1568 height 719
click at [897, 146] on div "Sync to CRM LinkedIn Ads Export to CSV" at bounding box center [804, 148] width 1096 height 31
click at [901, 121] on div "Energy - LinkedIn Campaign v1 Editor Overview Engagement Distribute Created by …" at bounding box center [804, 71] width 1096 height 102
click at [185, 288] on div "**********" at bounding box center [803, 359] width 1528 height 719
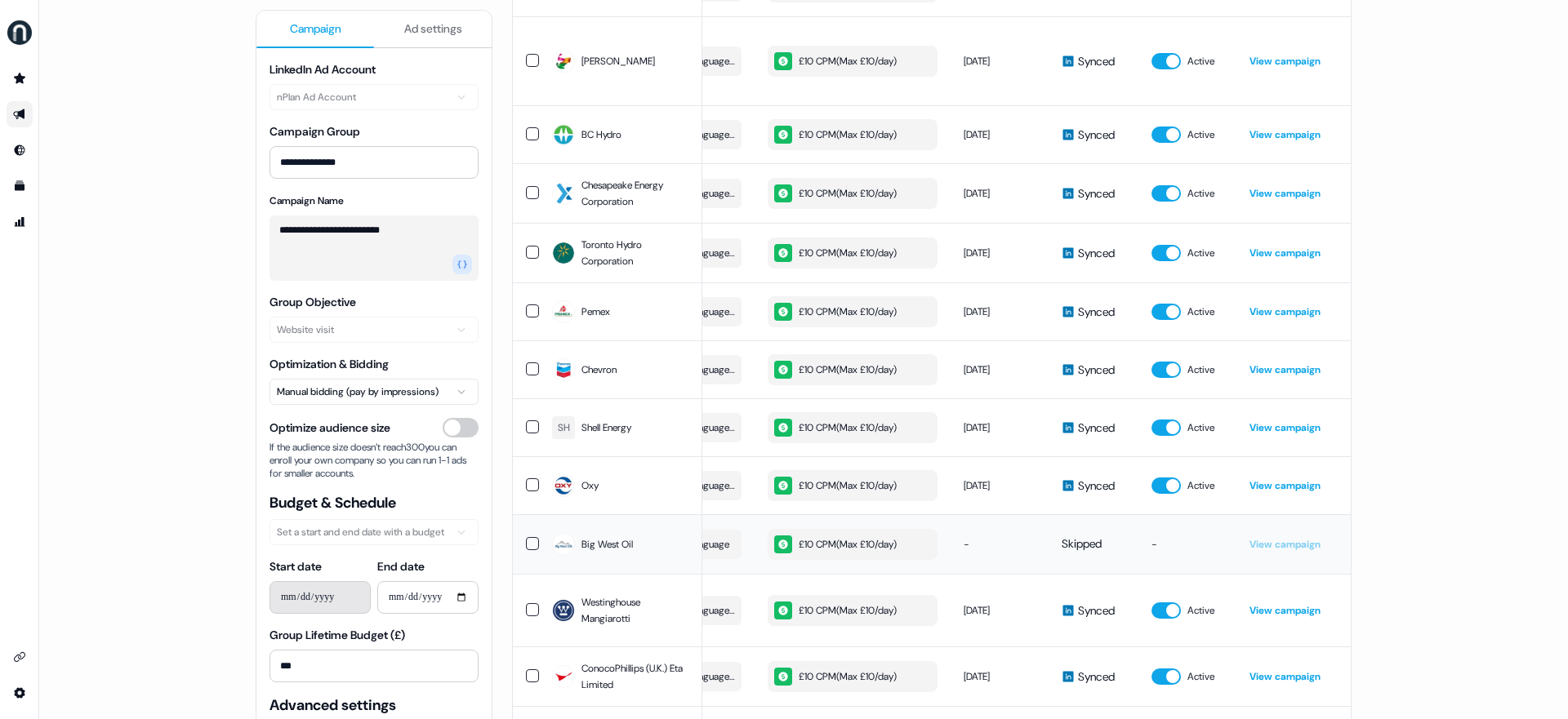
scroll to position [2842, 0]
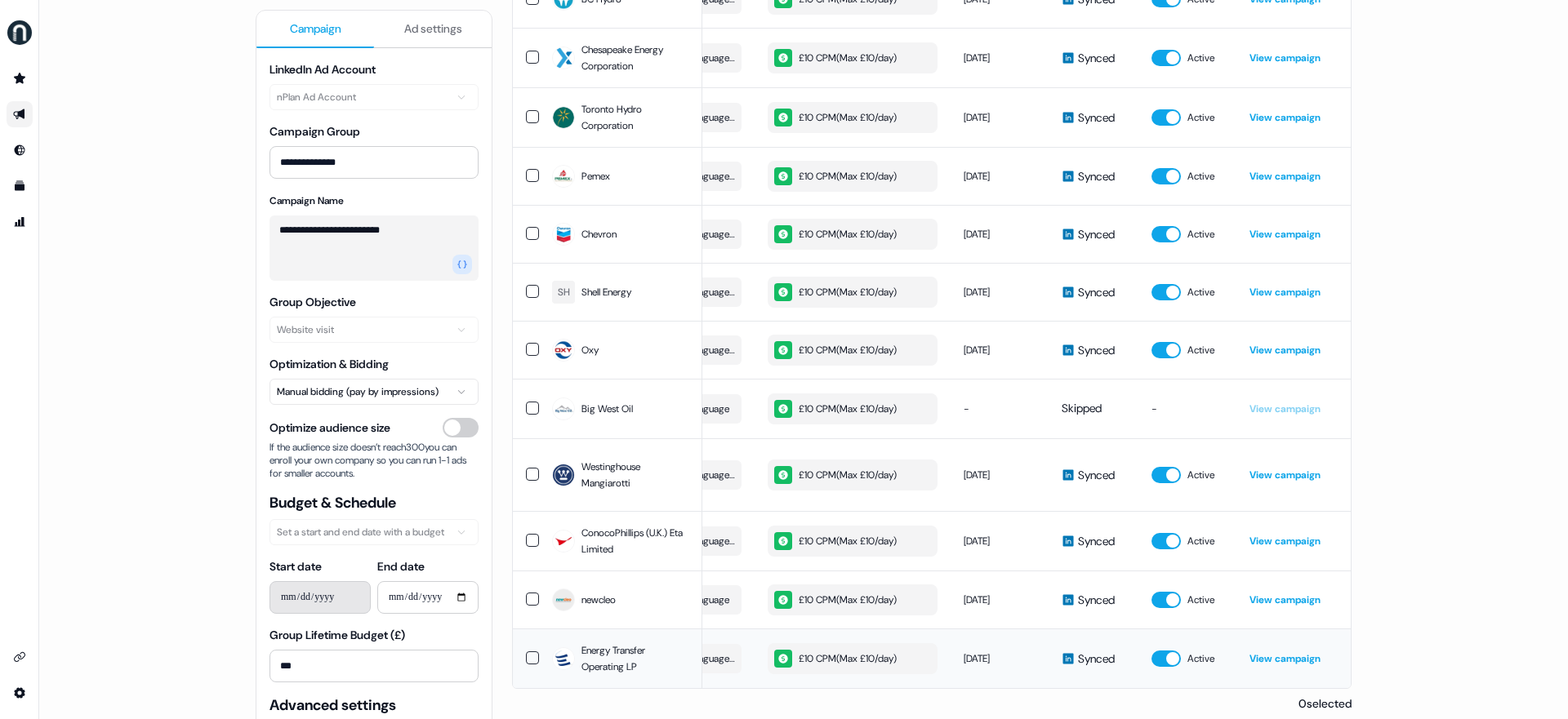
click at [1199, 618] on td "View campaign" at bounding box center [1293, 658] width 115 height 59
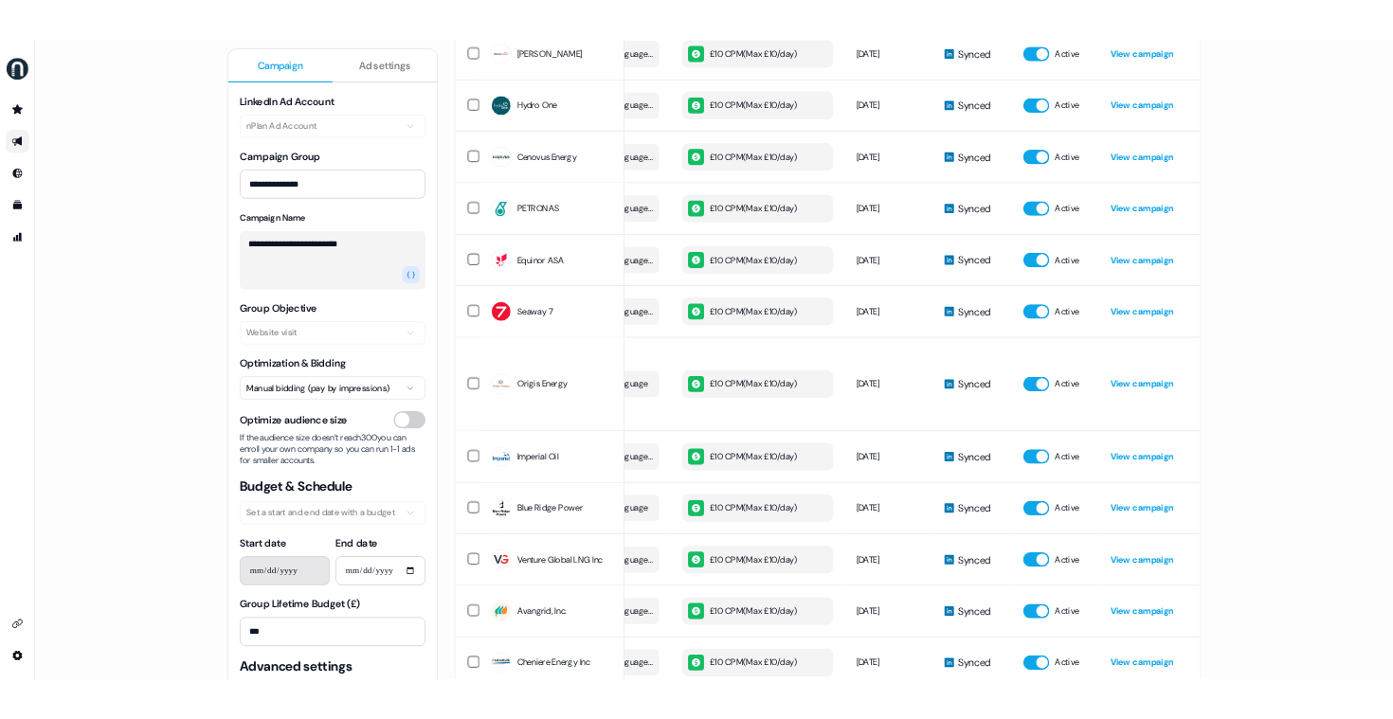
scroll to position [0, 0]
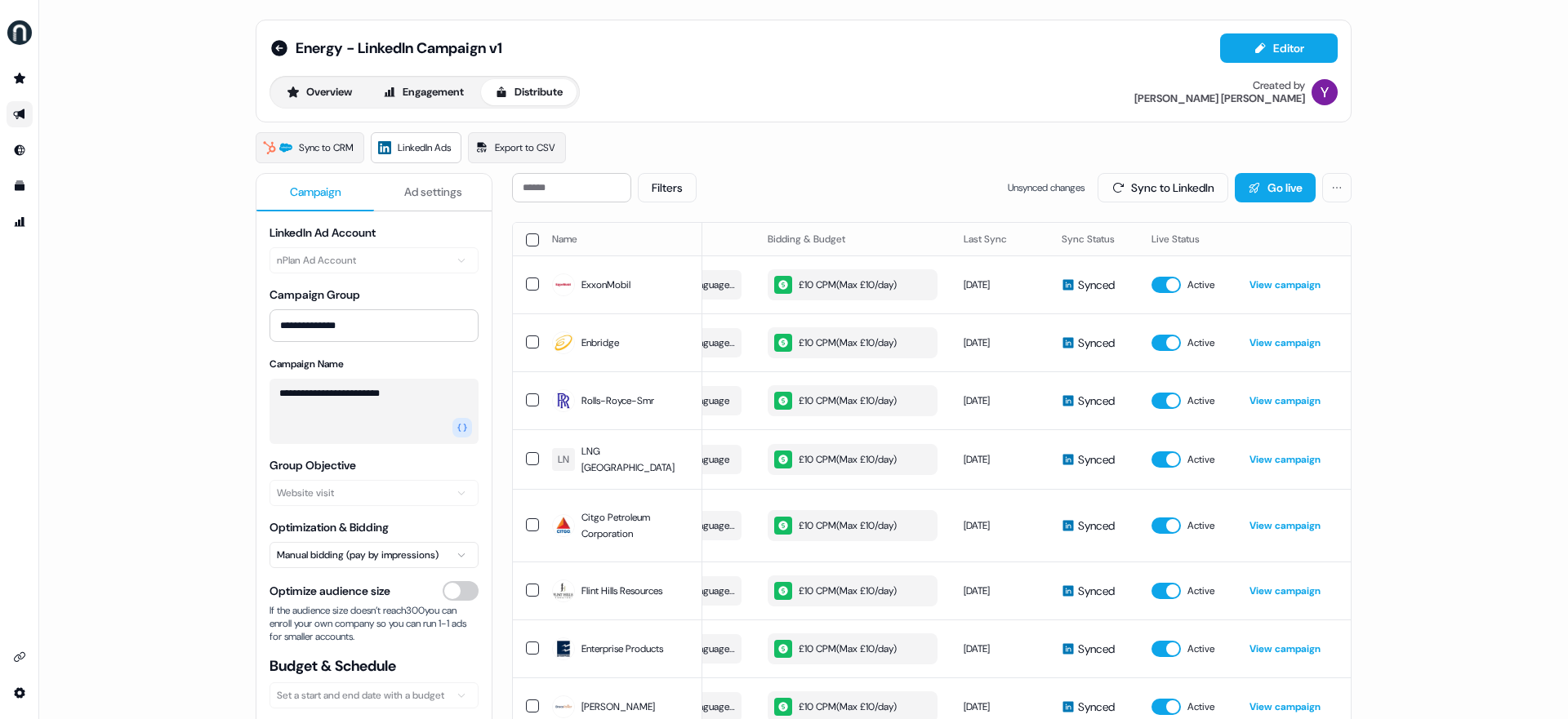
click at [955, 100] on div "Overview Engagement Distribute Created by [PERSON_NAME]" at bounding box center [804, 92] width 1068 height 33
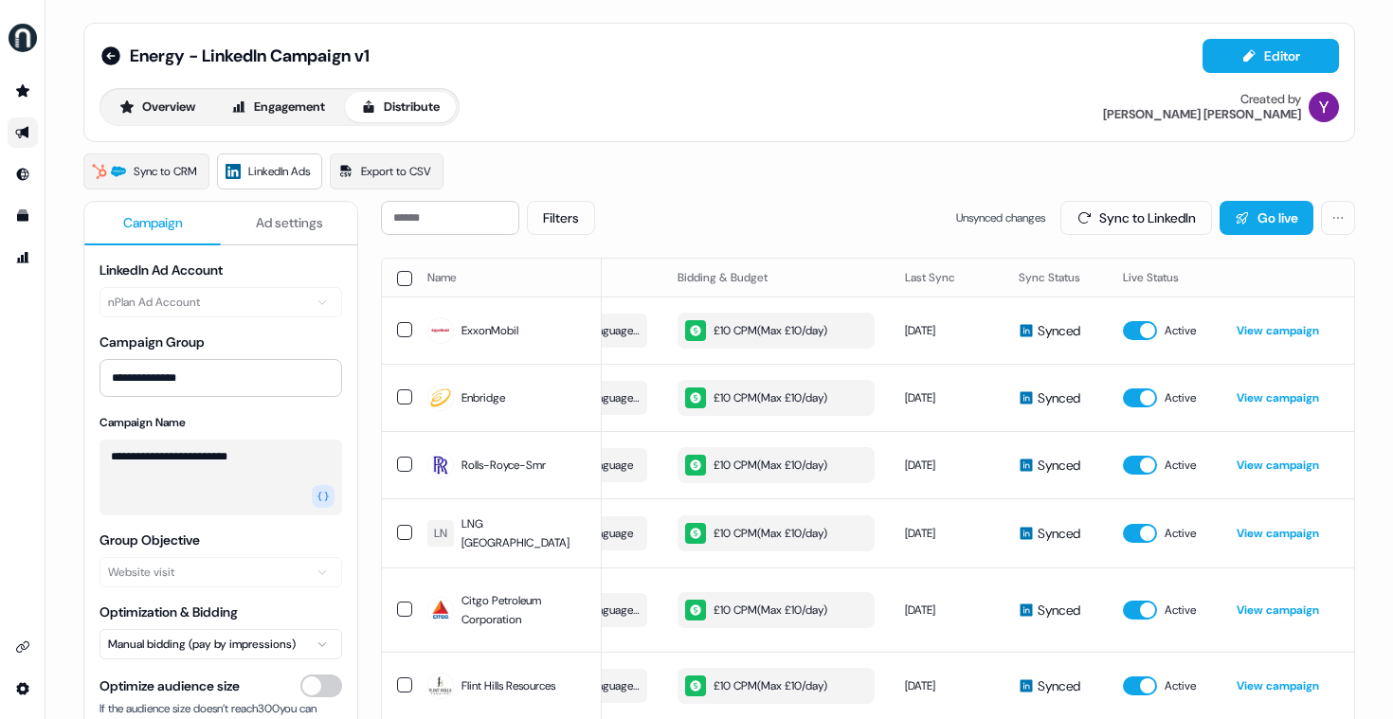
scroll to position [0, 536]
